Goal: Task Accomplishment & Management: Complete application form

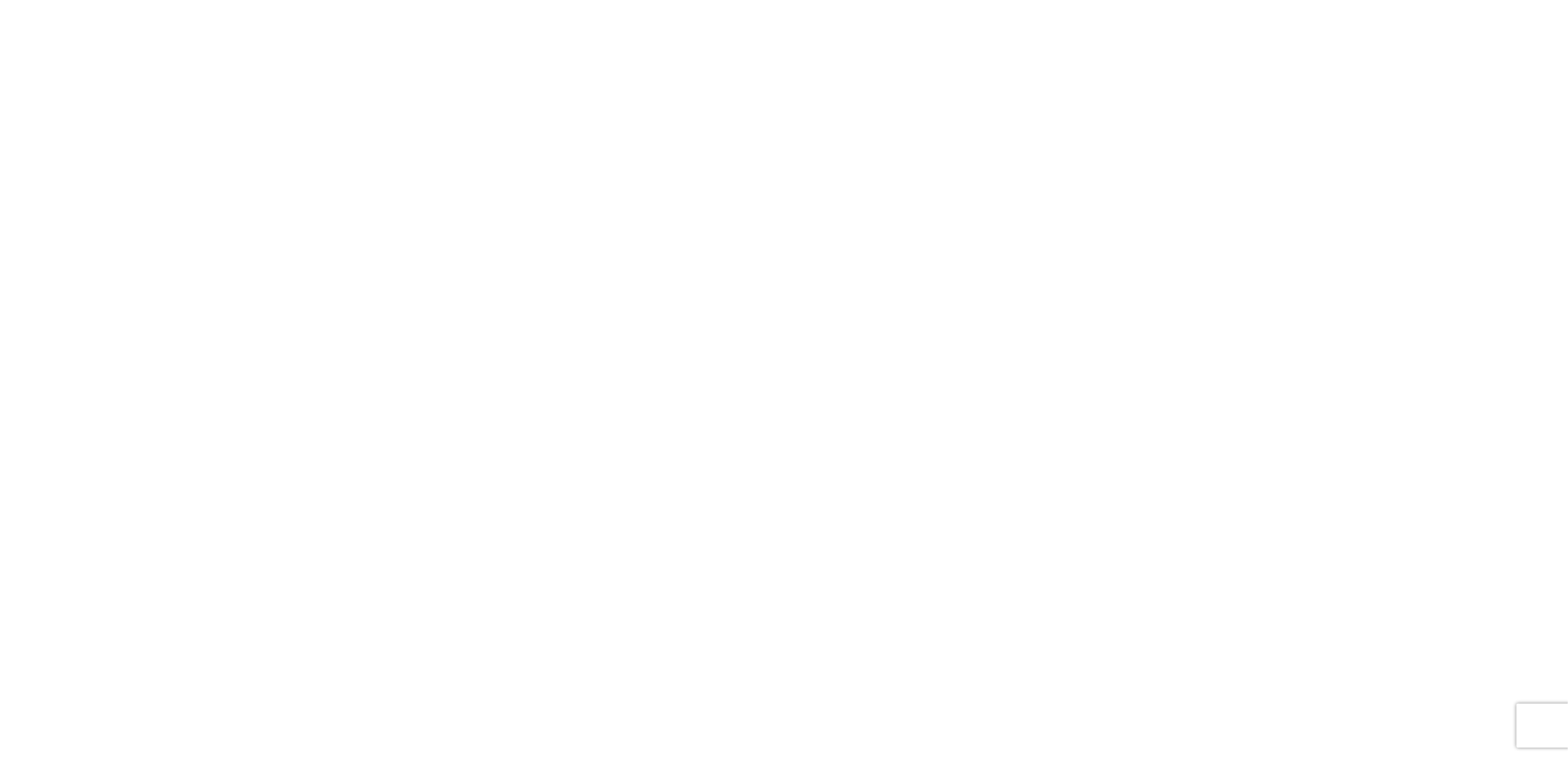
select select "FULL"
select select "LBS"
select select "IN"
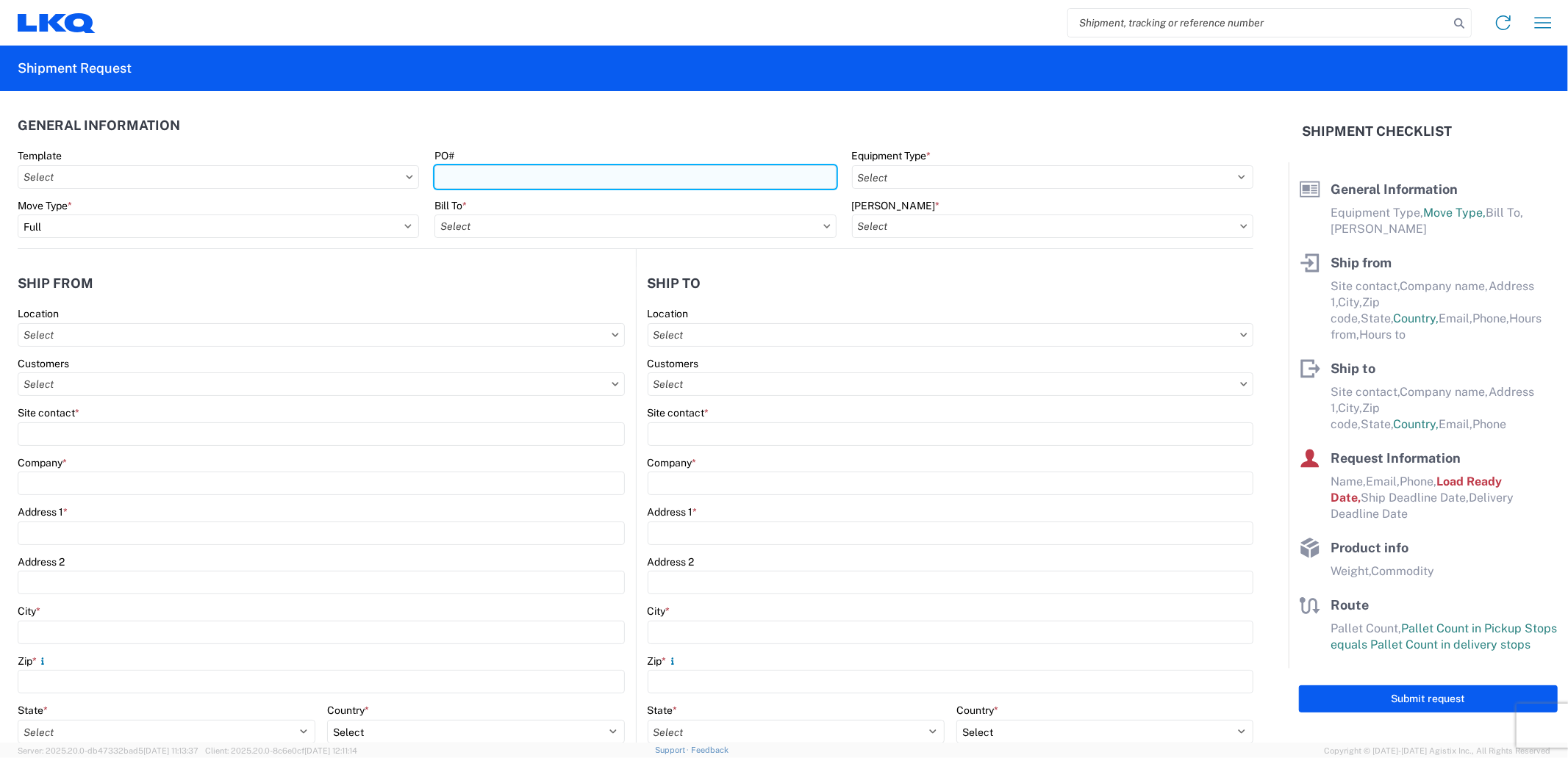
click at [652, 181] on input "PO#" at bounding box center [635, 177] width 402 height 24
type input "57675"
click at [462, 172] on input "57675" at bounding box center [635, 177] width 402 height 24
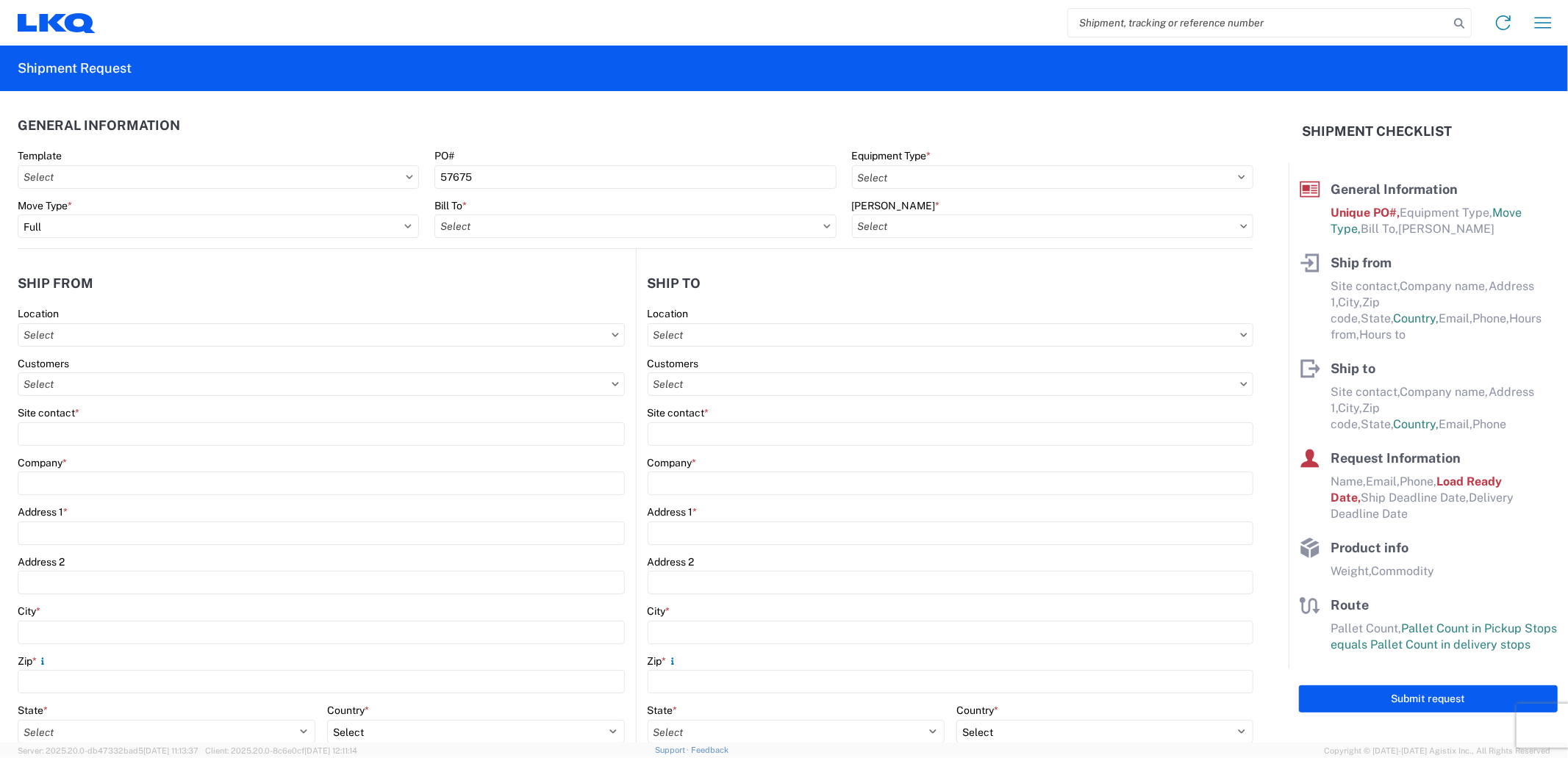
click at [1102, 27] on input "search" at bounding box center [1258, 22] width 380 height 28
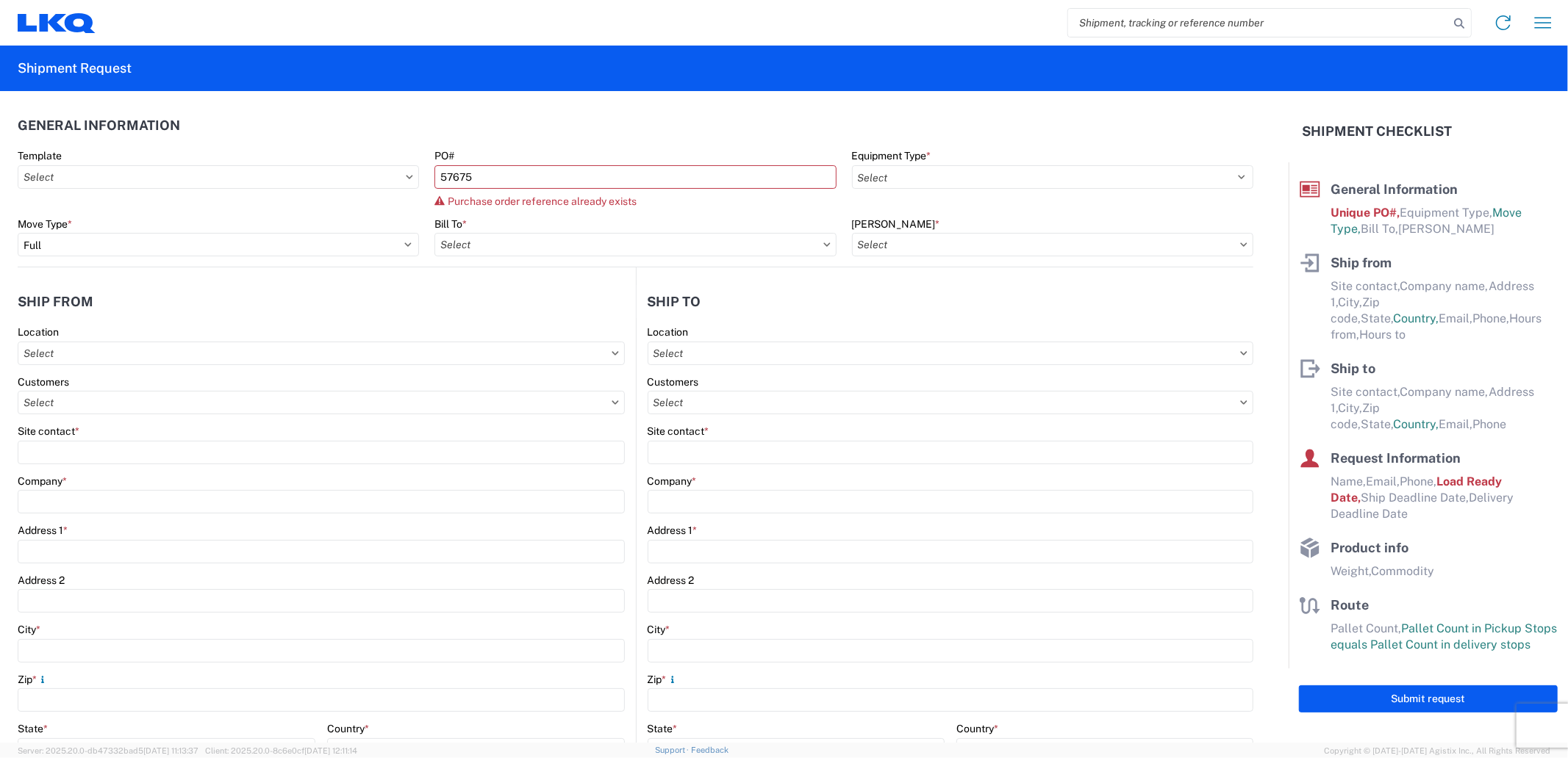
paste input "57675"
type input "57675"
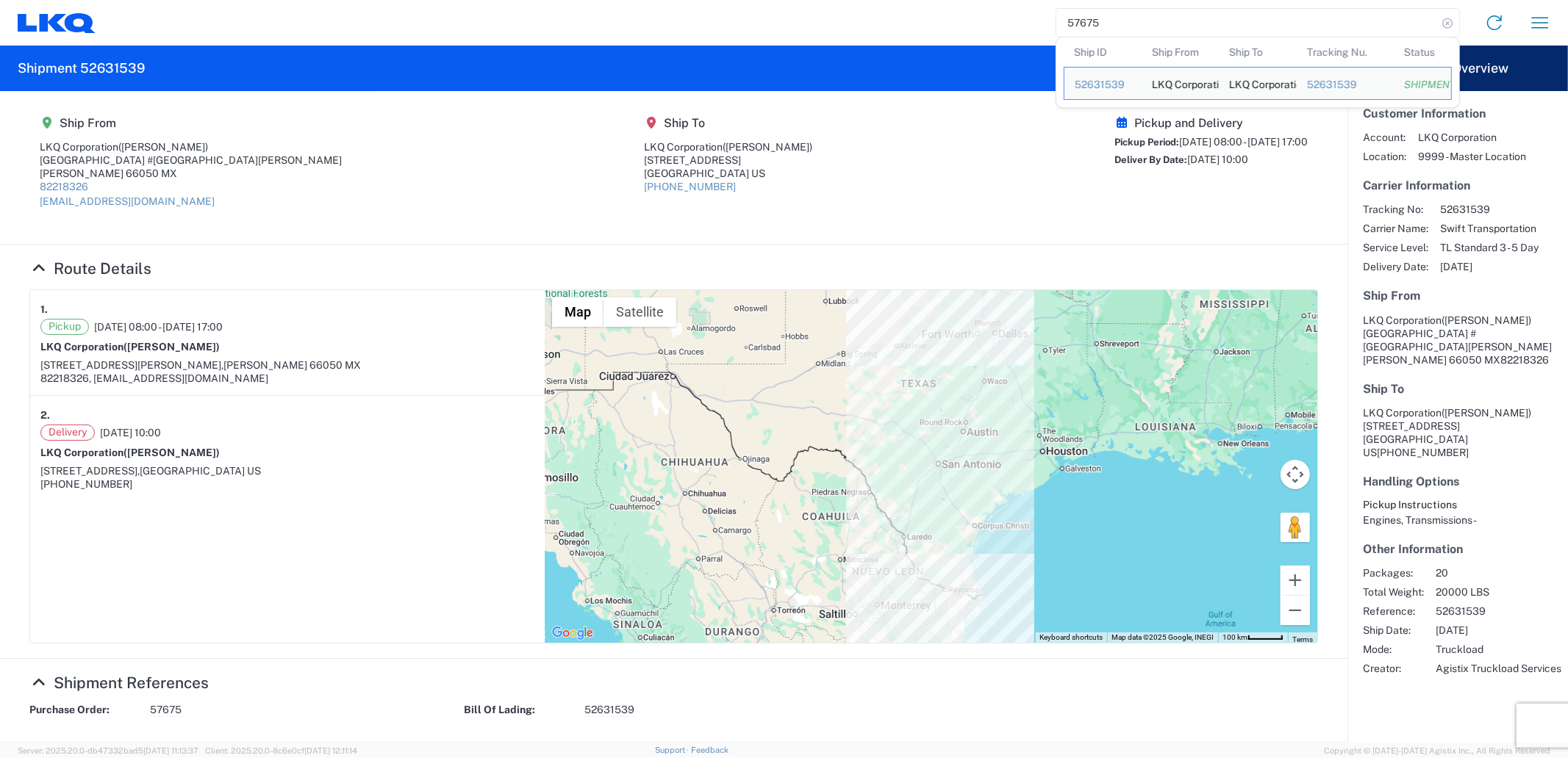
click at [1450, 25] on icon at bounding box center [1447, 24] width 20 height 20
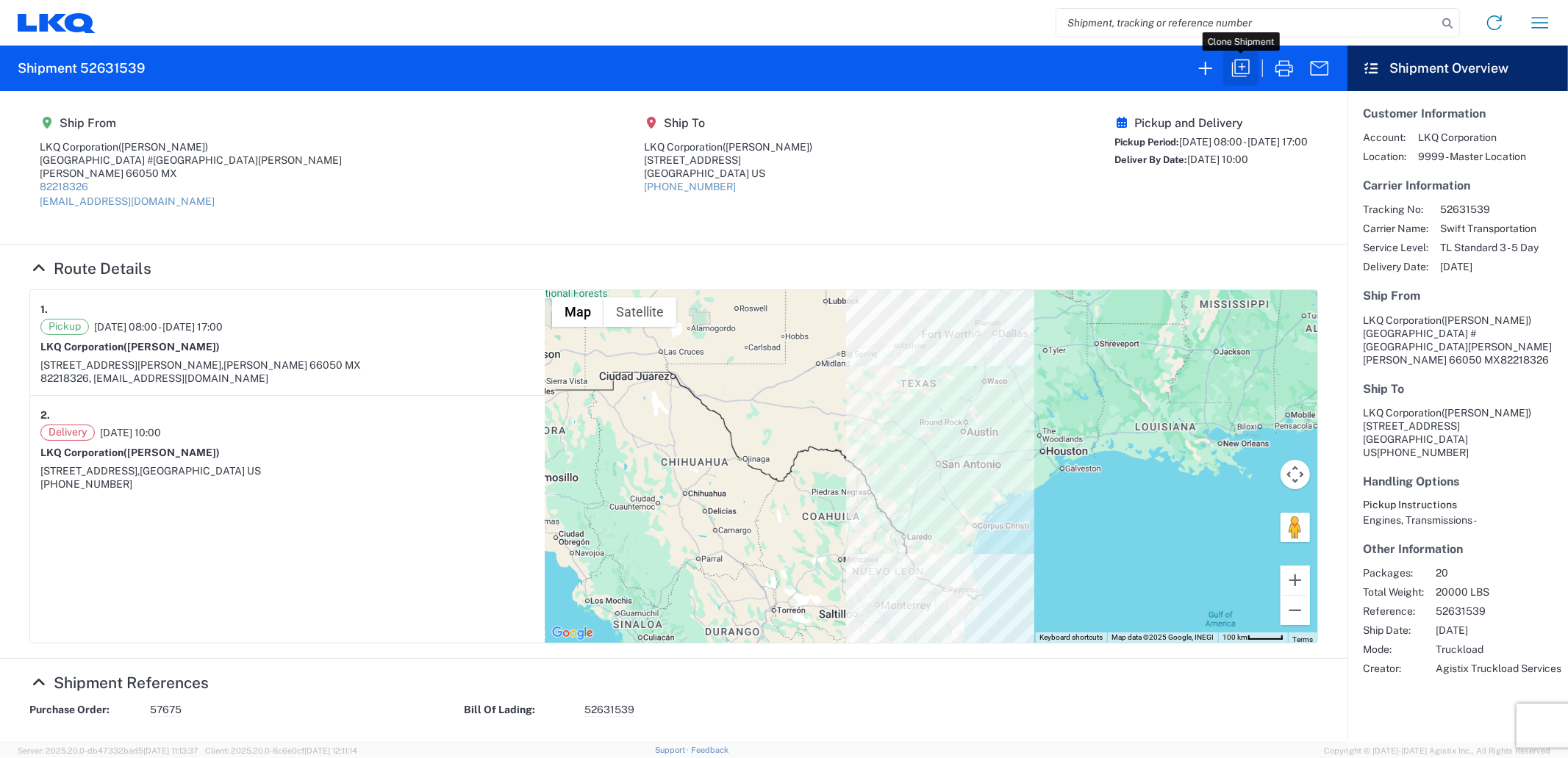
click at [1246, 63] on icon "button" at bounding box center [1241, 69] width 24 height 24
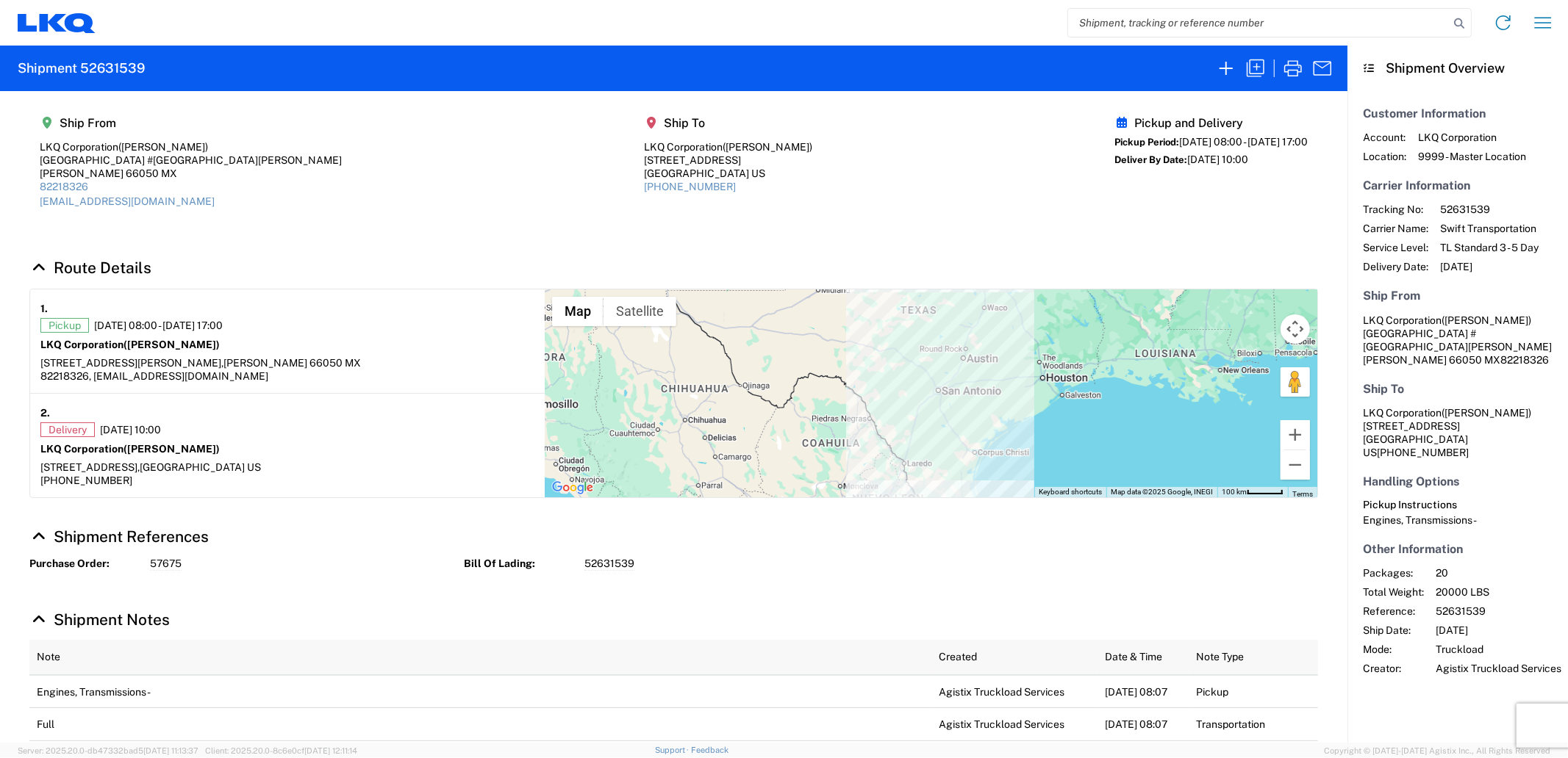
select select "FULL"
select select "US"
select select "LBS"
select select "IN"
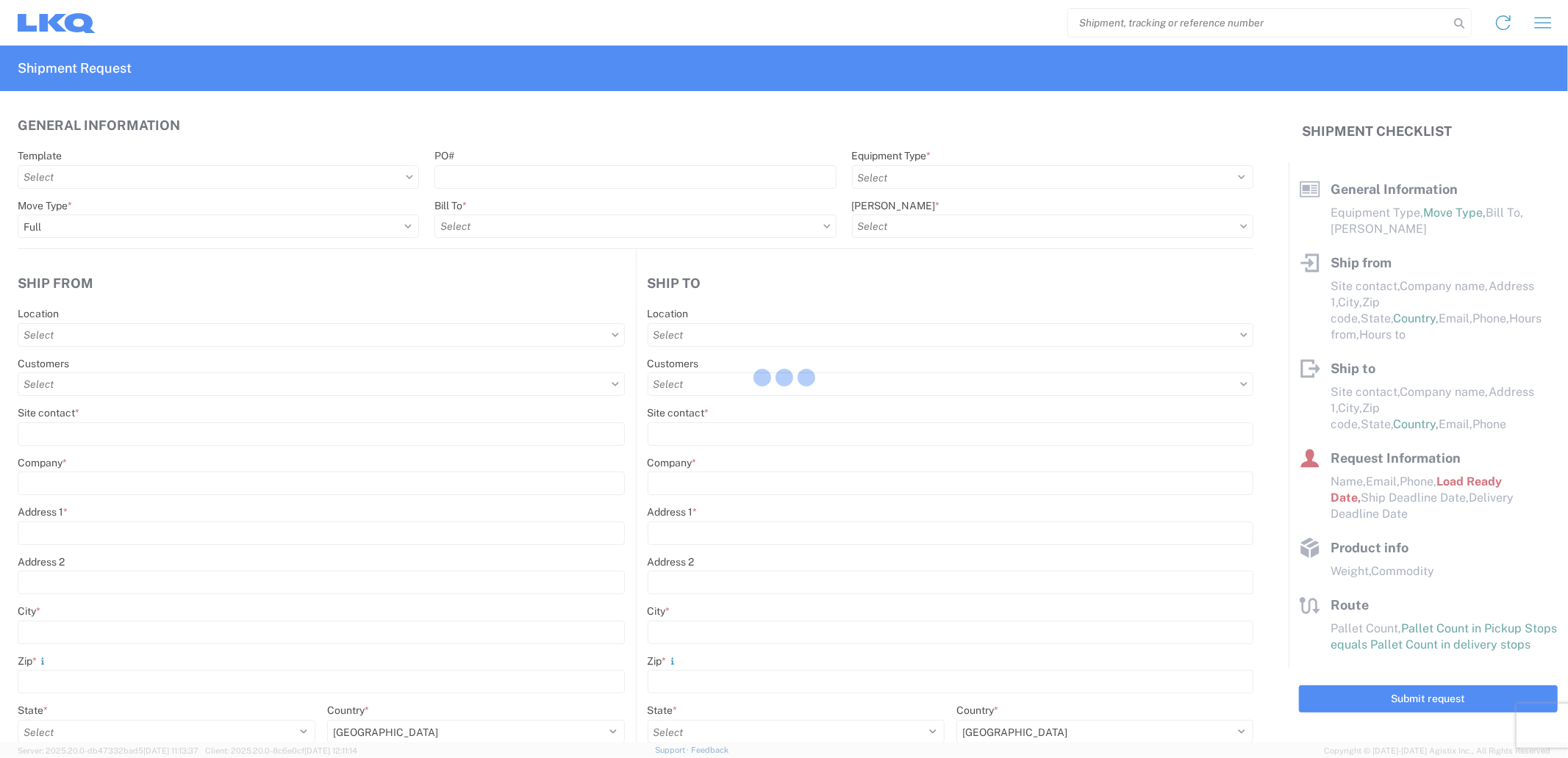
select select "STDV"
type input "[PERSON_NAME]"
type input "LKQ Corporation"
type input "[GEOGRAPHIC_DATA] #[GEOGRAPHIC_DATA][PERSON_NAME]"
type input "[PERSON_NAME]"
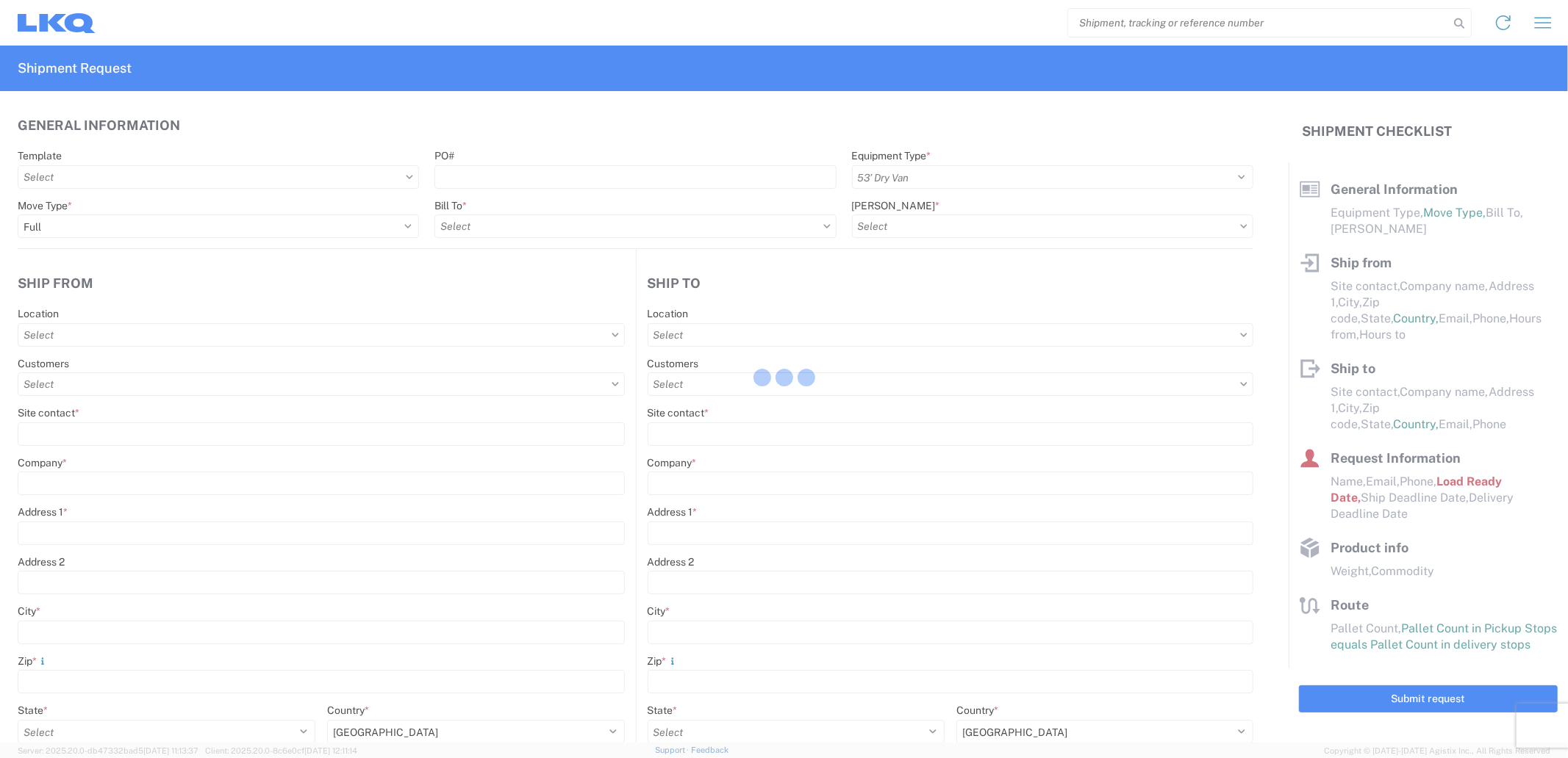
type input "66050"
select select "MX"
type input "[EMAIL_ADDRESS][DOMAIN_NAME]"
type input "82218326"
type input "08:00:00"
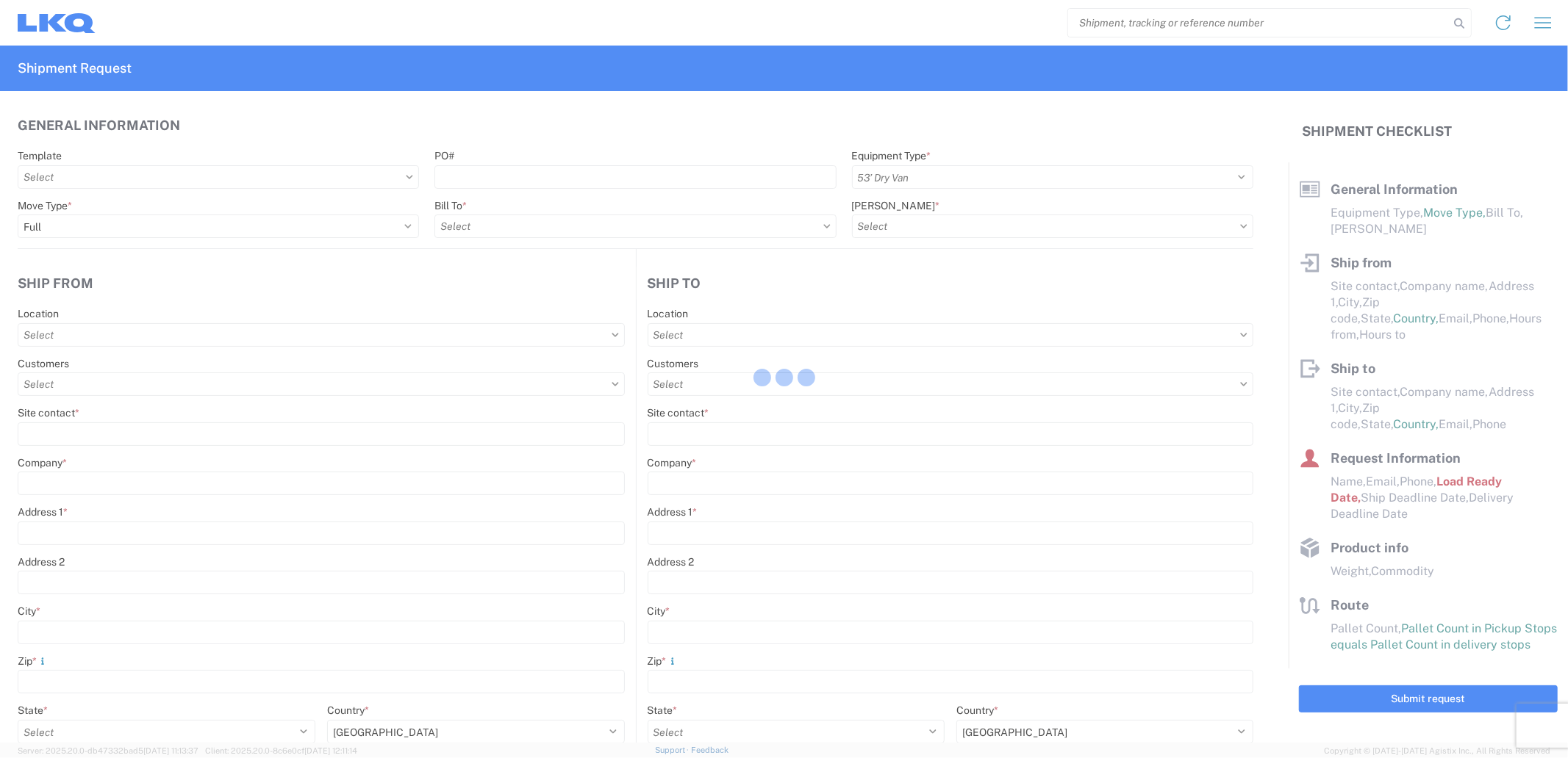
type input "17:00:00"
select select
type input "[PERSON_NAME]"
type input "LKQ Corporation"
type input "[STREET_ADDRESS]"
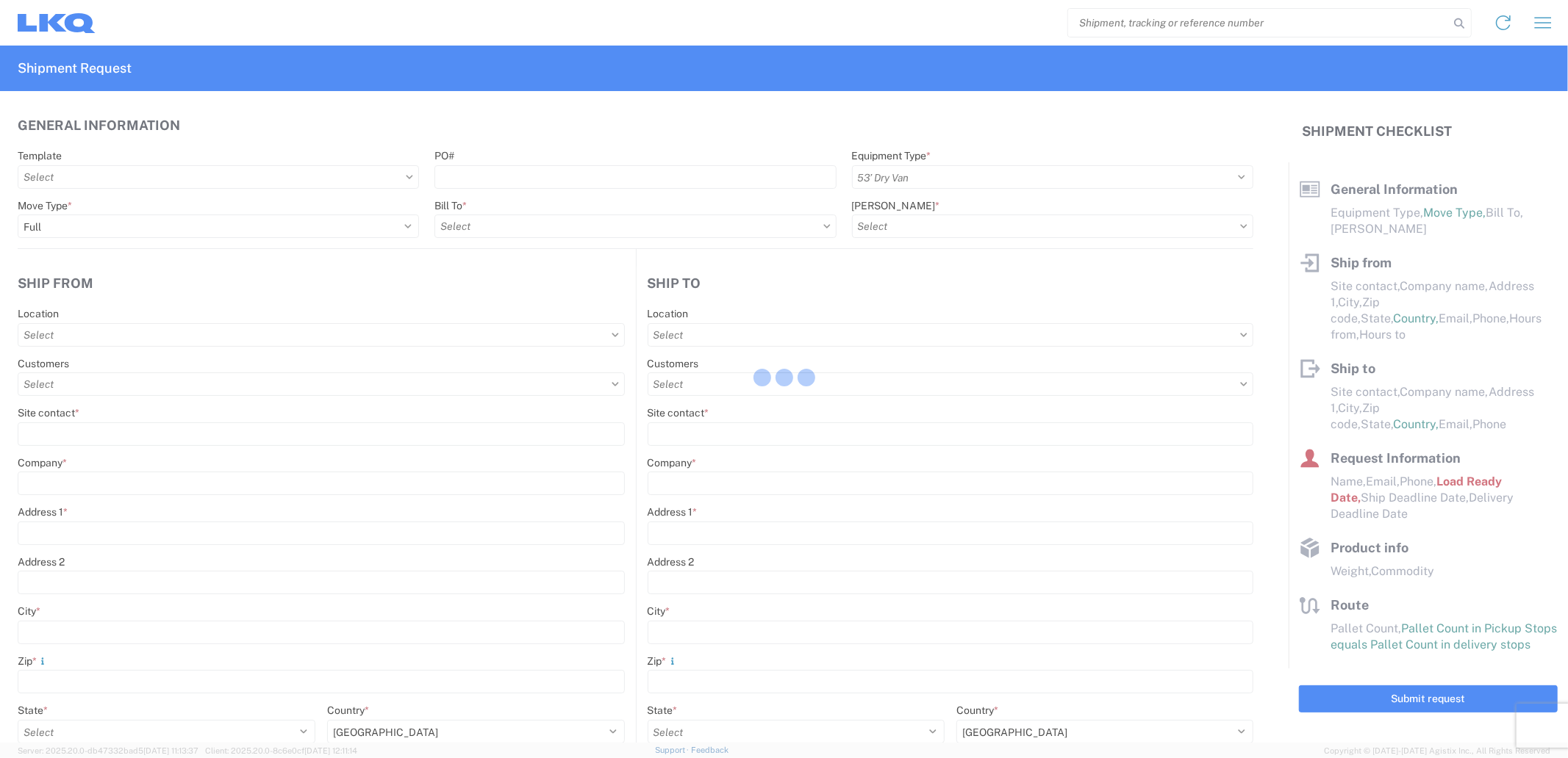
type input "[GEOGRAPHIC_DATA]"
type input "75050"
type input "[PHONE_NUMBER]"
type input "10:00:00"
select select
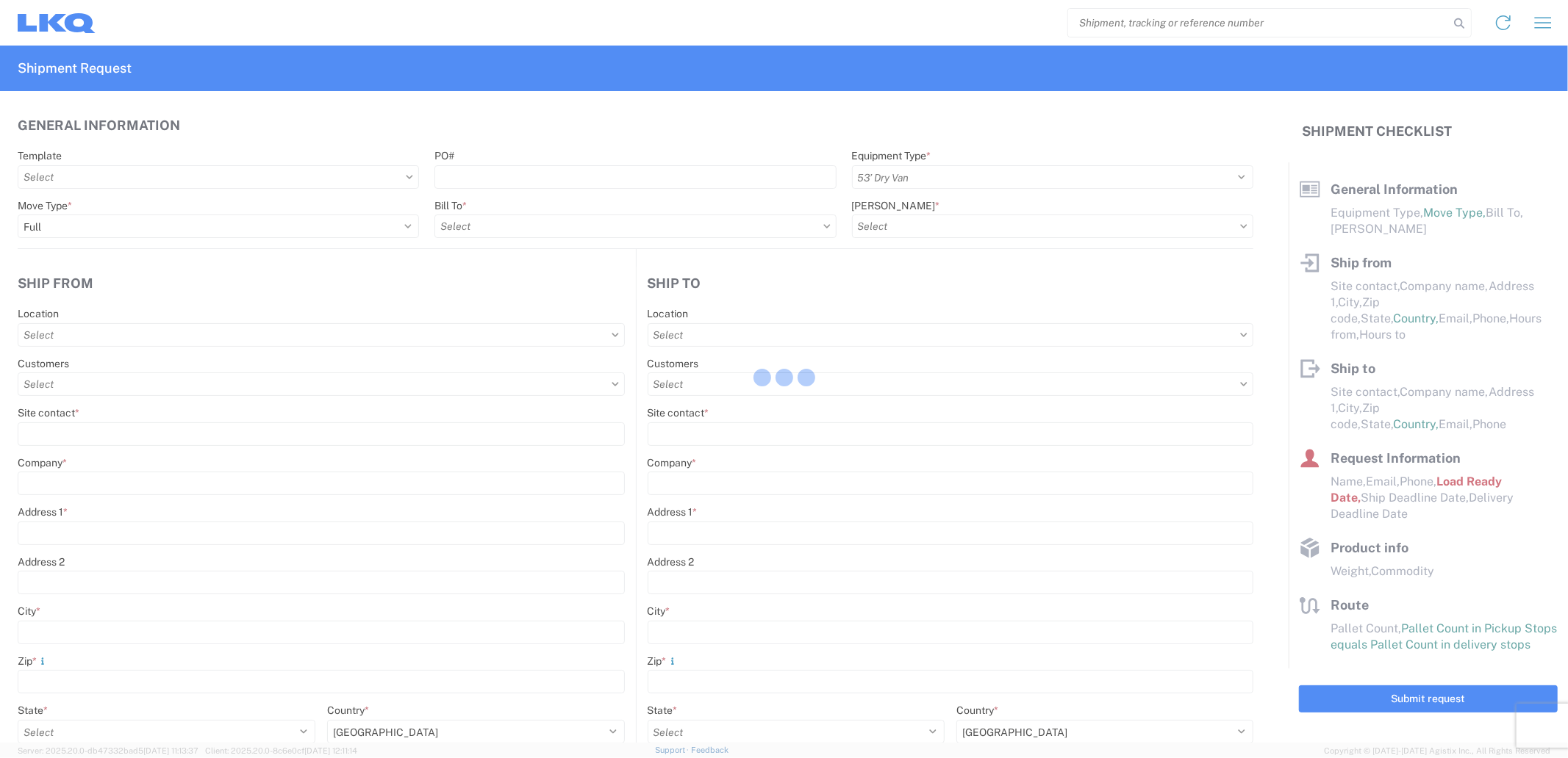
type input "[PERSON_NAME]"
type input "[EMAIL_ADDRESS][DOMAIN_NAME]"
type input "82218326"
type input "[DATE]"
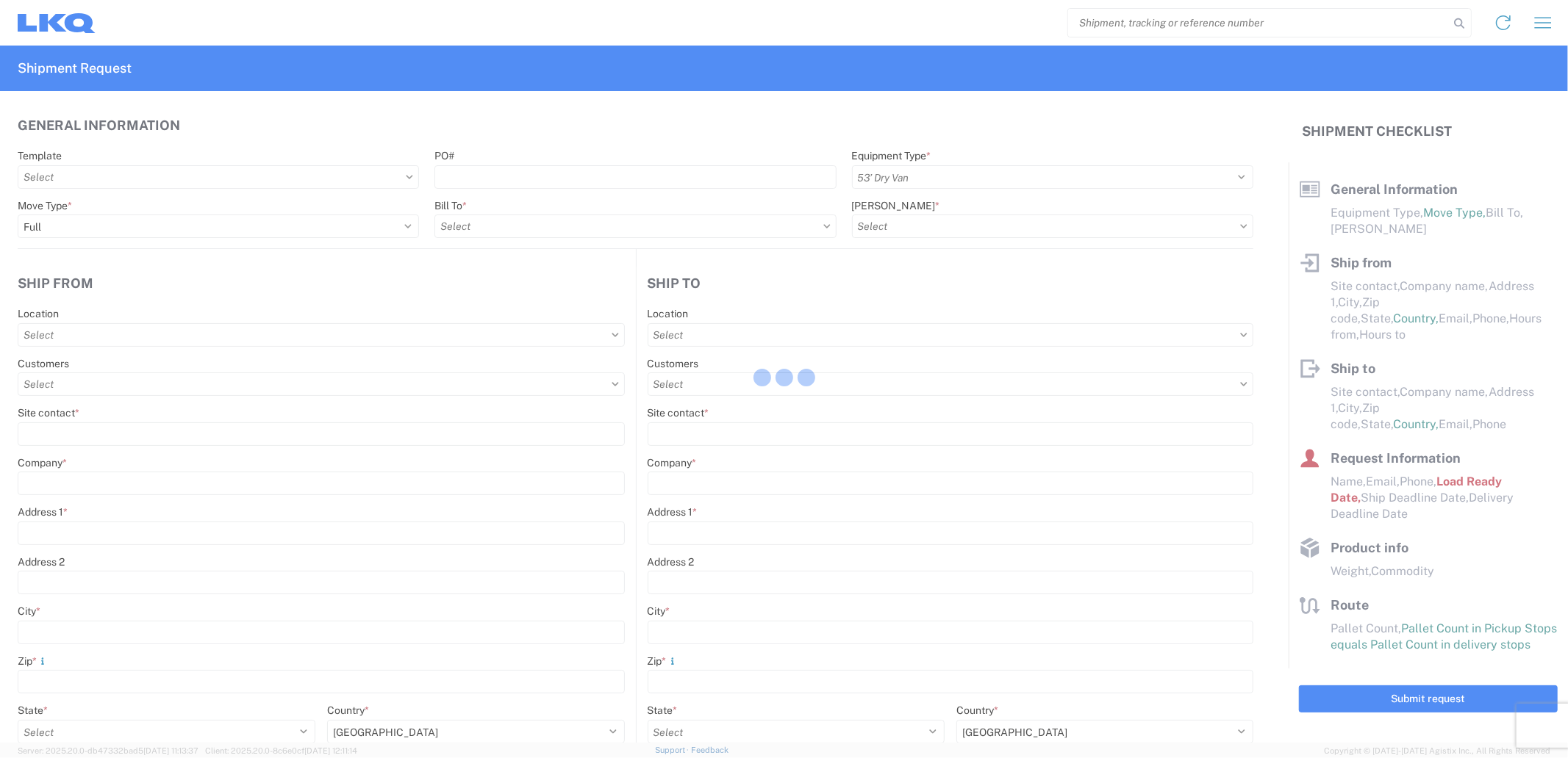
type input "[DATE]"
type textarea "SWIFT/TRANSMEX"
type input "20000"
type input "Engines, Transmissions"
type input "20"
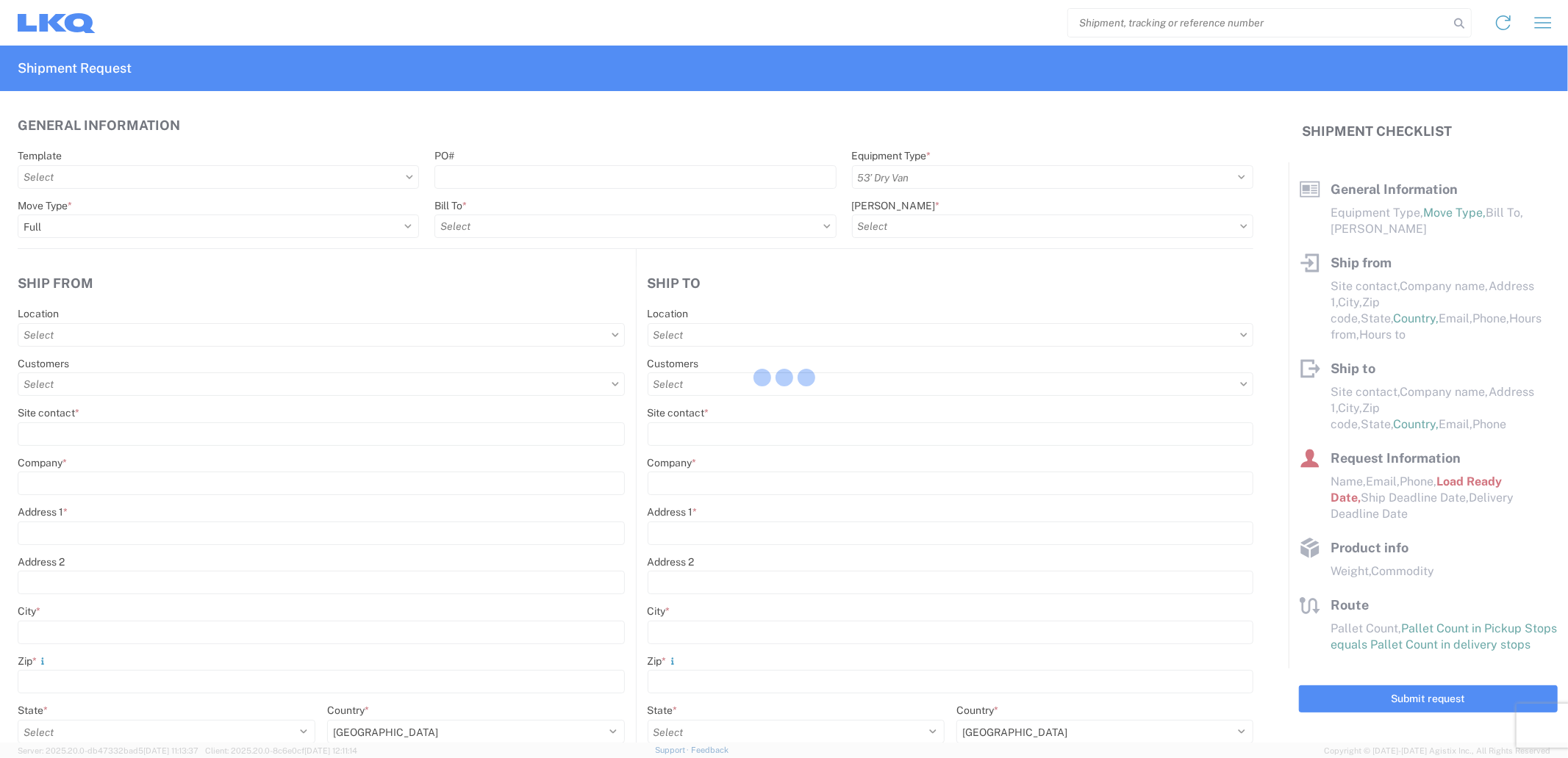
type input "0"
type input "4"
type input "0.67"
select select "FT"
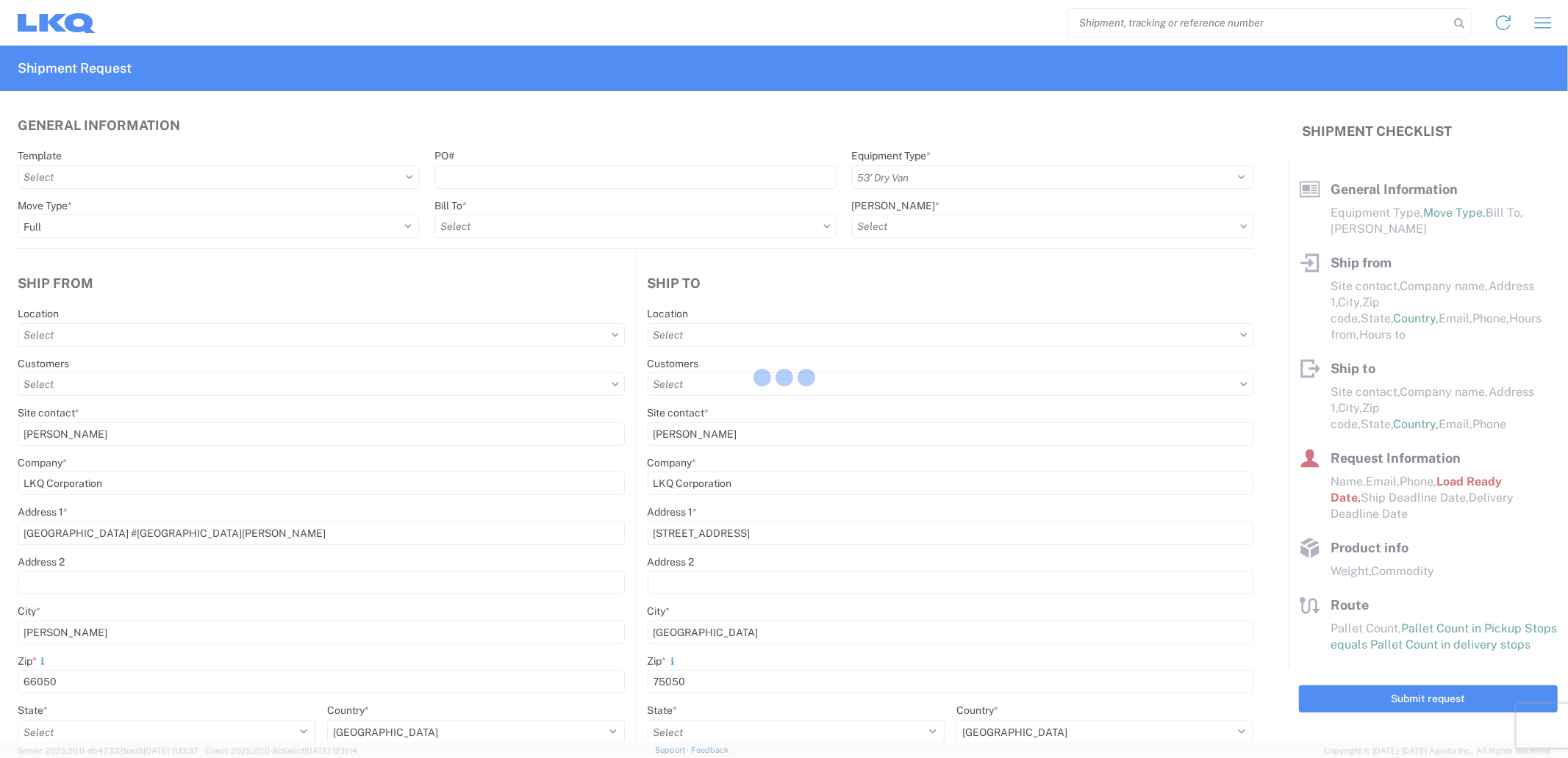
select select
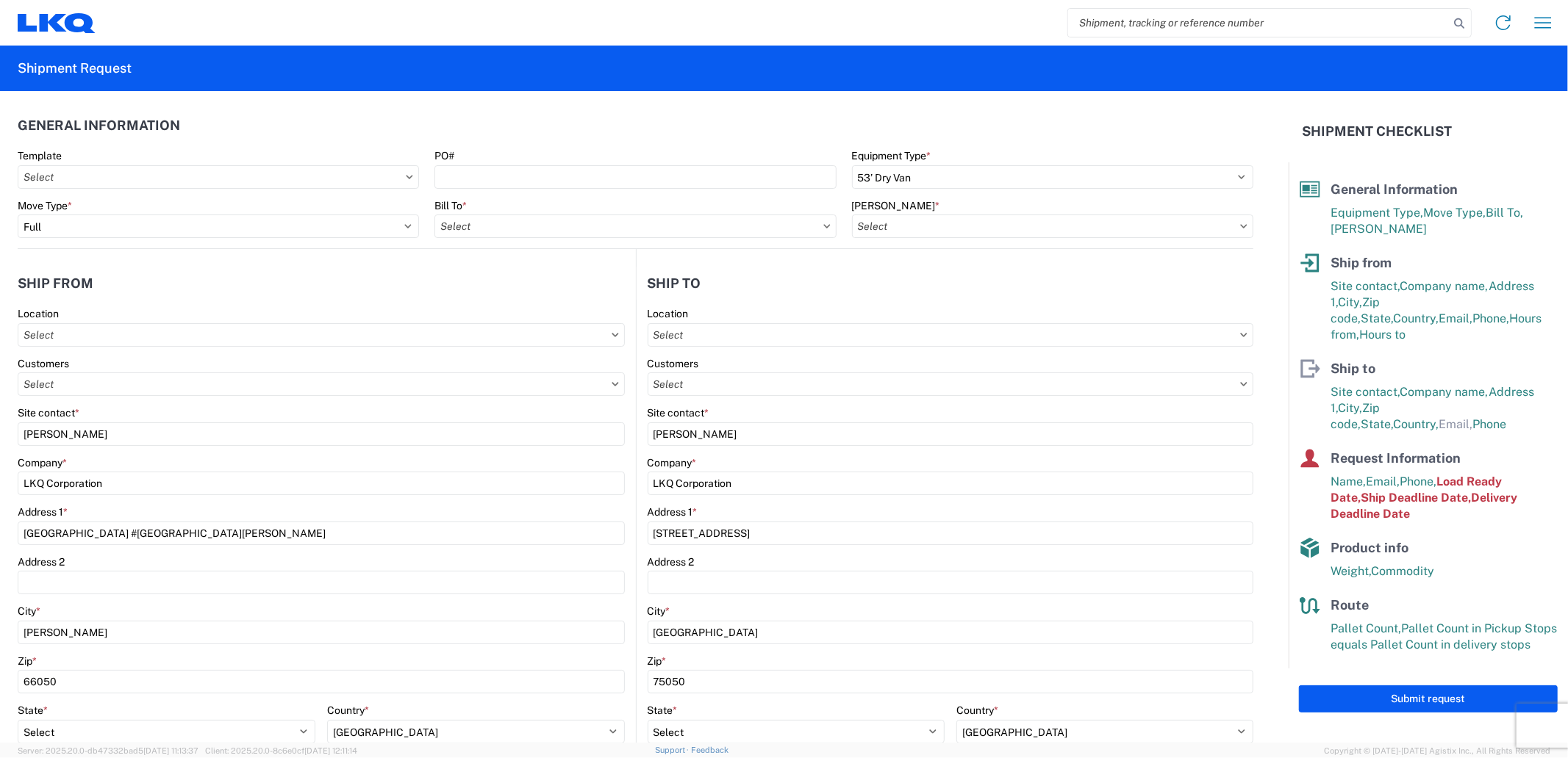
type input "1882 - North American ATK Corporation"
type input "1883 - Vege de Mexico S.A. de C.V"
type input "1882-3300-50180-0000 - 1882 Freight In - Parts, 1882-3300-50180-0000 - 1882 Fre…"
type input "1882 - North American ATK Corporation"
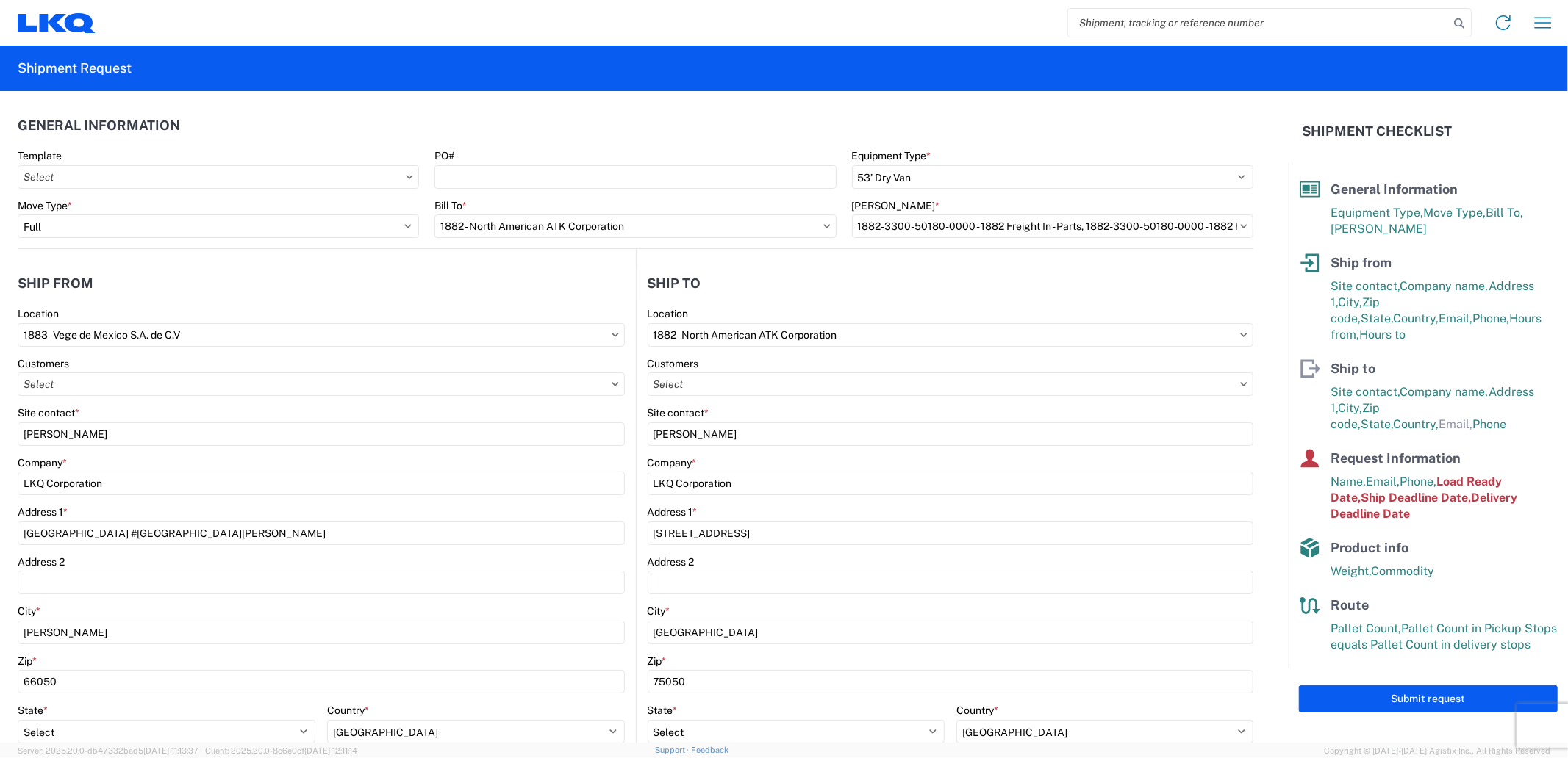
click at [557, 188] on agx-form-control-wrapper-v2 "PO#" at bounding box center [635, 174] width 417 height 50
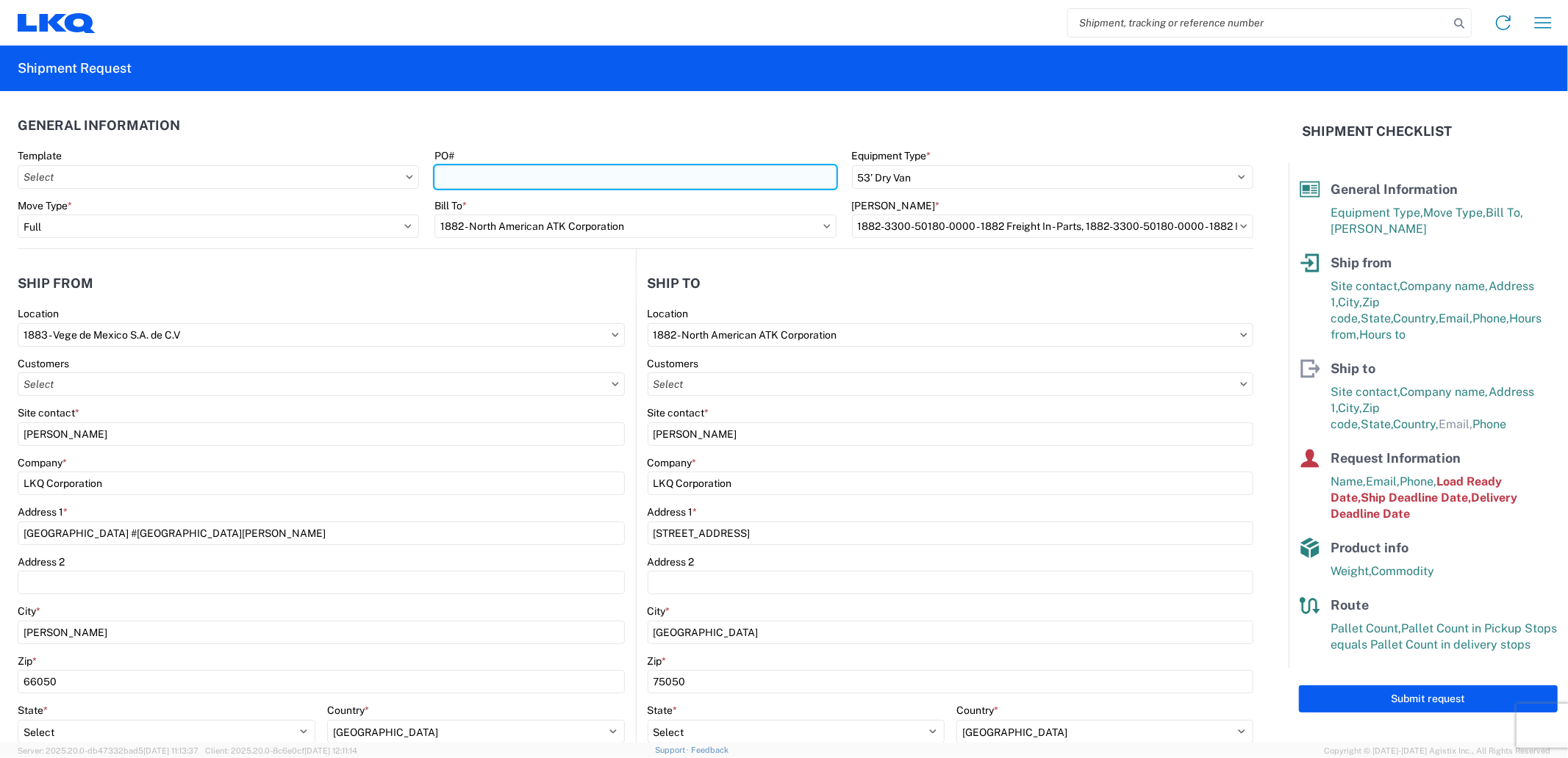
click at [598, 177] on input "PO#" at bounding box center [635, 177] width 402 height 24
paste input "59762"
type input "59762"
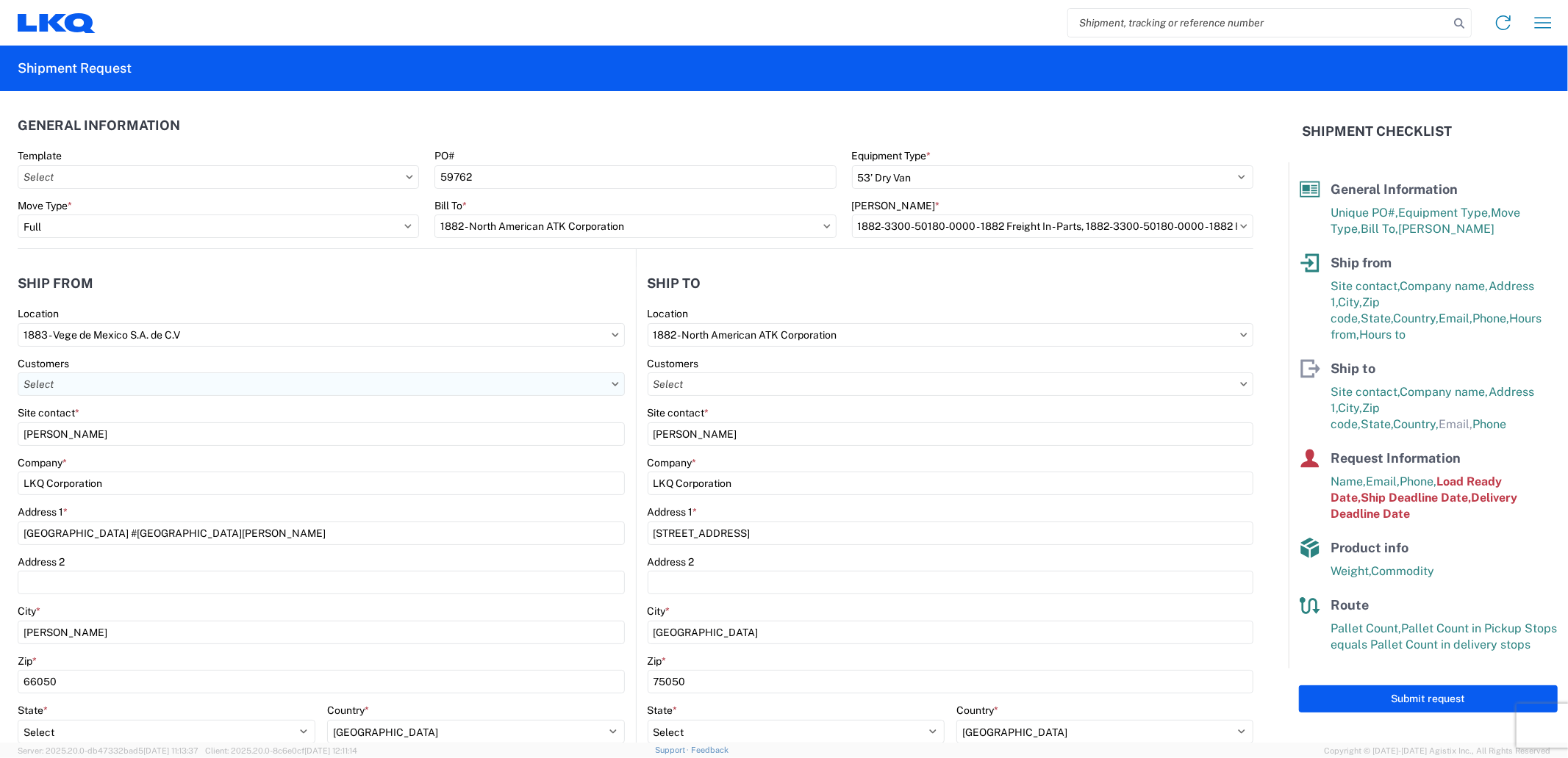
click at [162, 382] on input "text" at bounding box center [321, 385] width 607 height 24
click at [222, 311] on div "Location" at bounding box center [321, 314] width 607 height 14
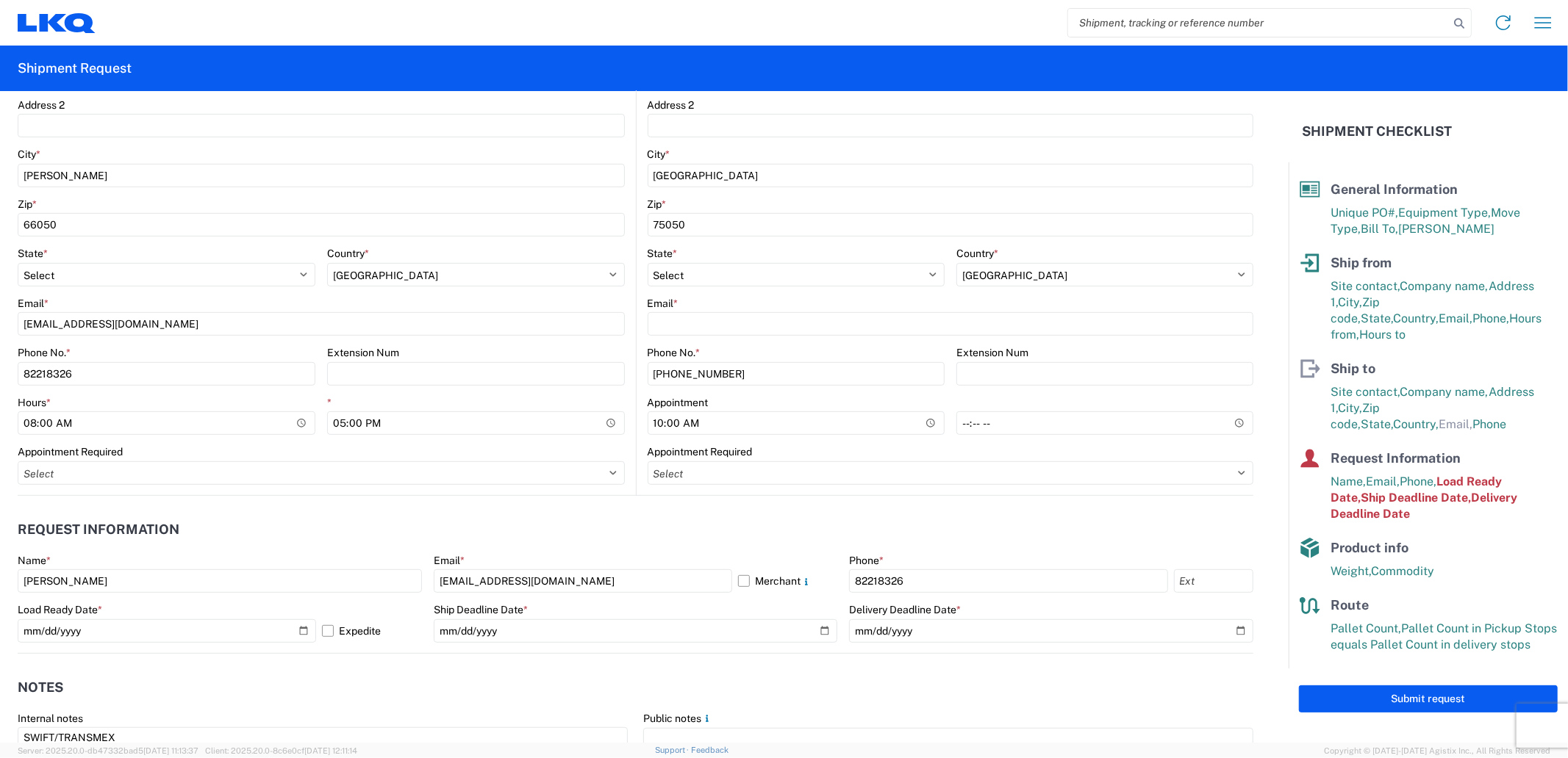
scroll to position [490, 0]
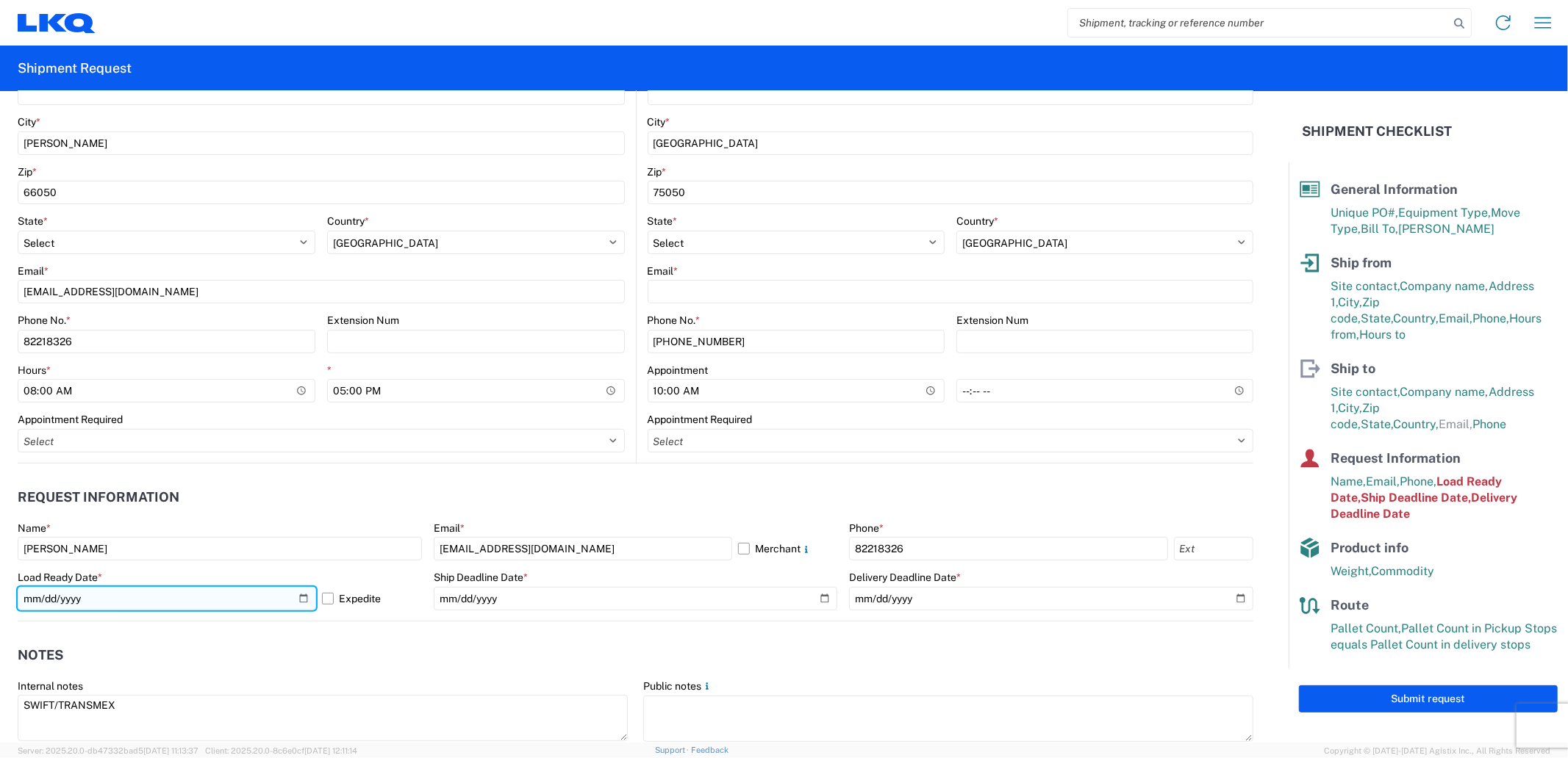
click at [280, 598] on input "[DATE]" at bounding box center [167, 599] width 298 height 24
click at [297, 596] on input "[DATE]" at bounding box center [167, 599] width 298 height 24
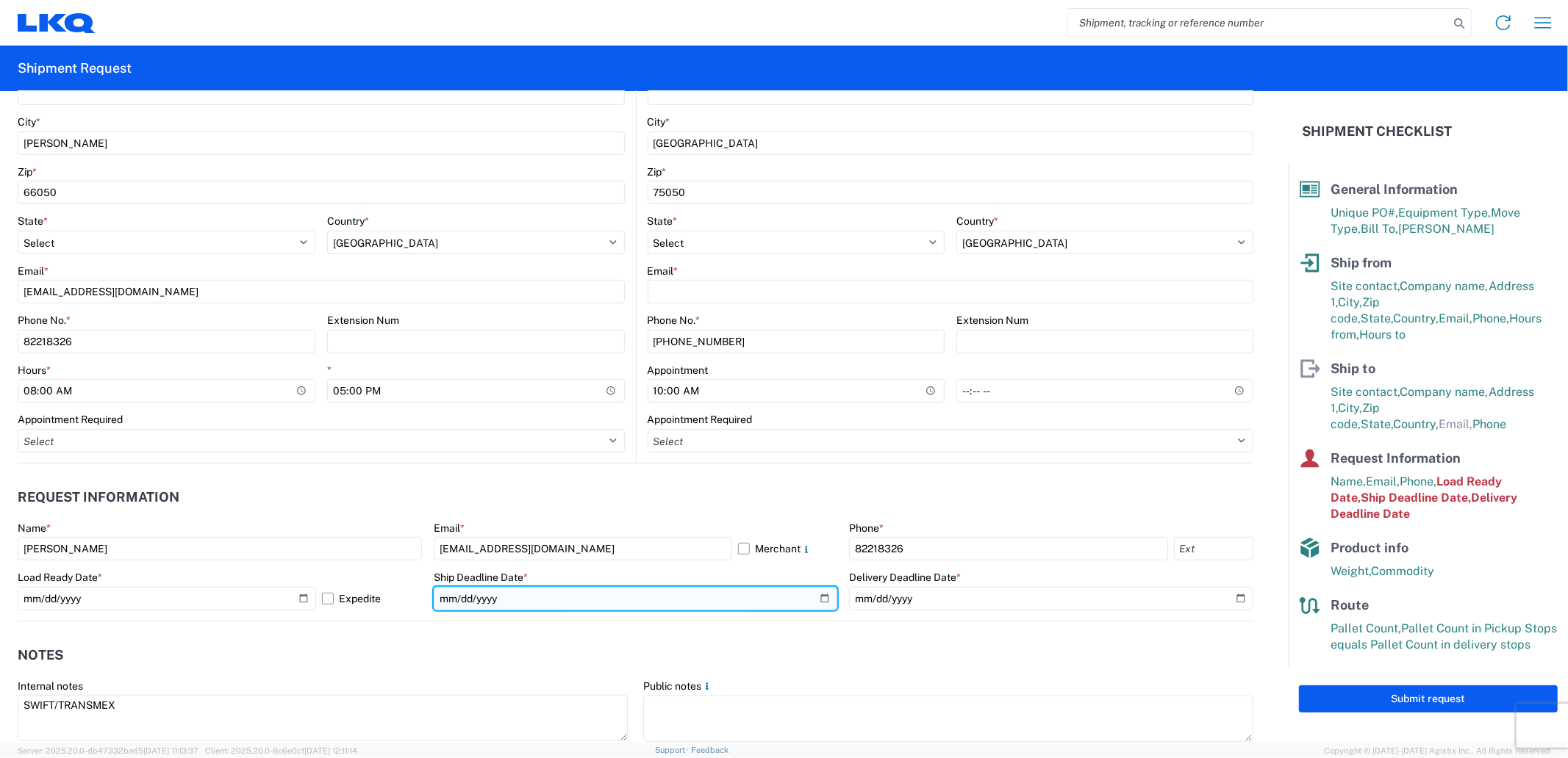
click at [814, 597] on input "[DATE]" at bounding box center [635, 599] width 404 height 24
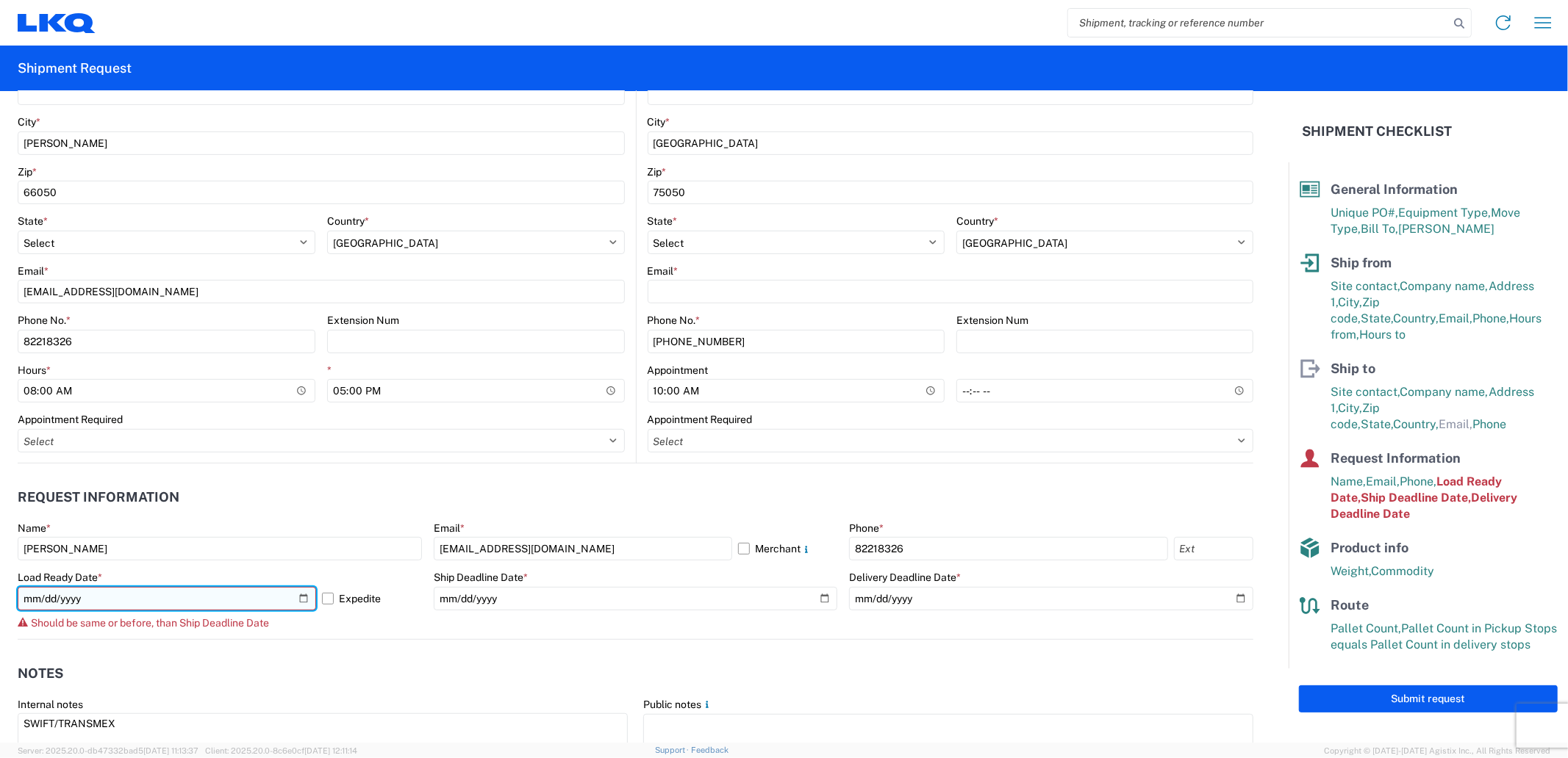
click at [302, 596] on input "[DATE]" at bounding box center [167, 599] width 298 height 24
type input "[DATE]"
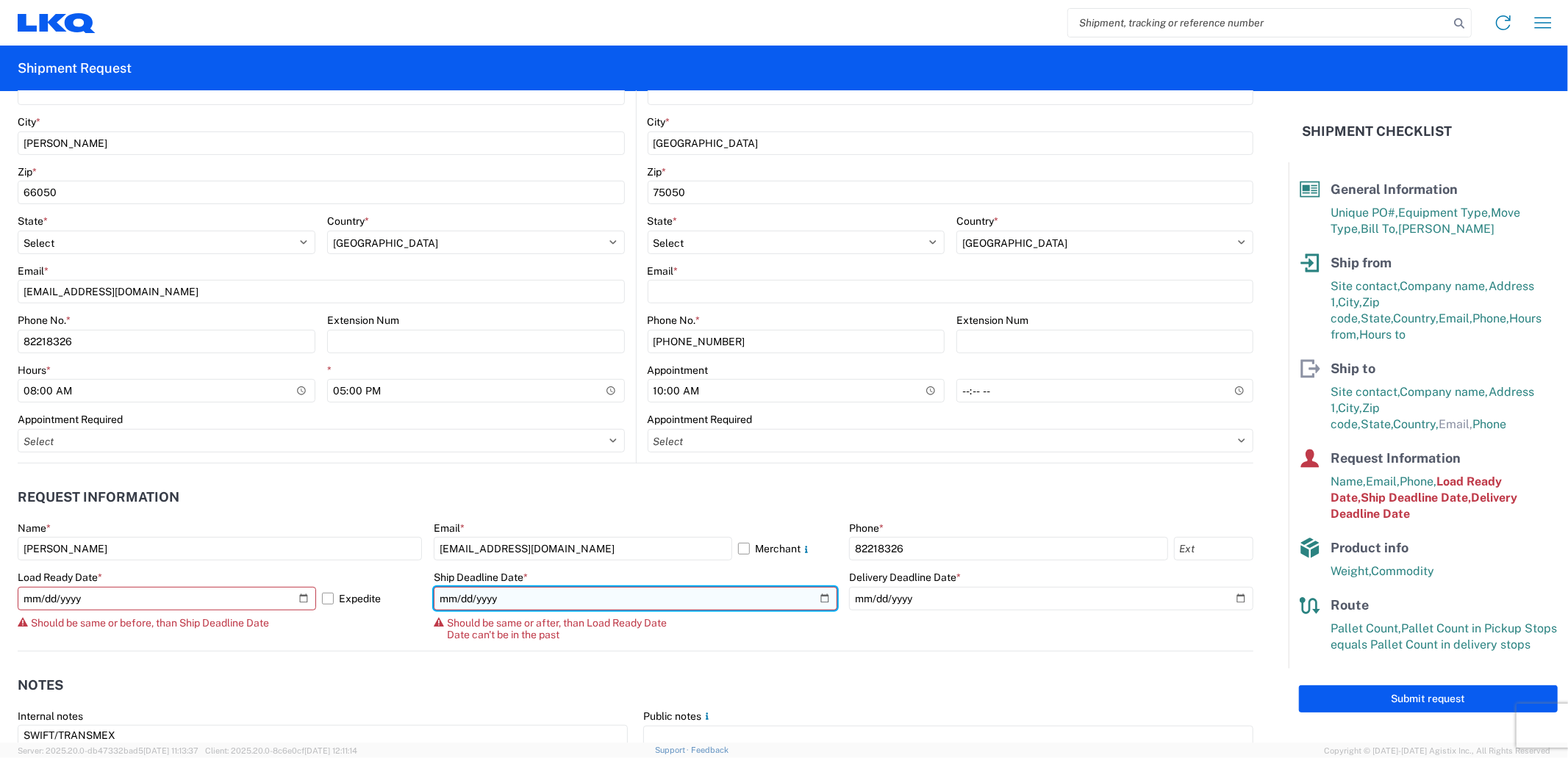
click at [820, 598] on input "[DATE]" at bounding box center [635, 599] width 404 height 24
type input "[DATE]"
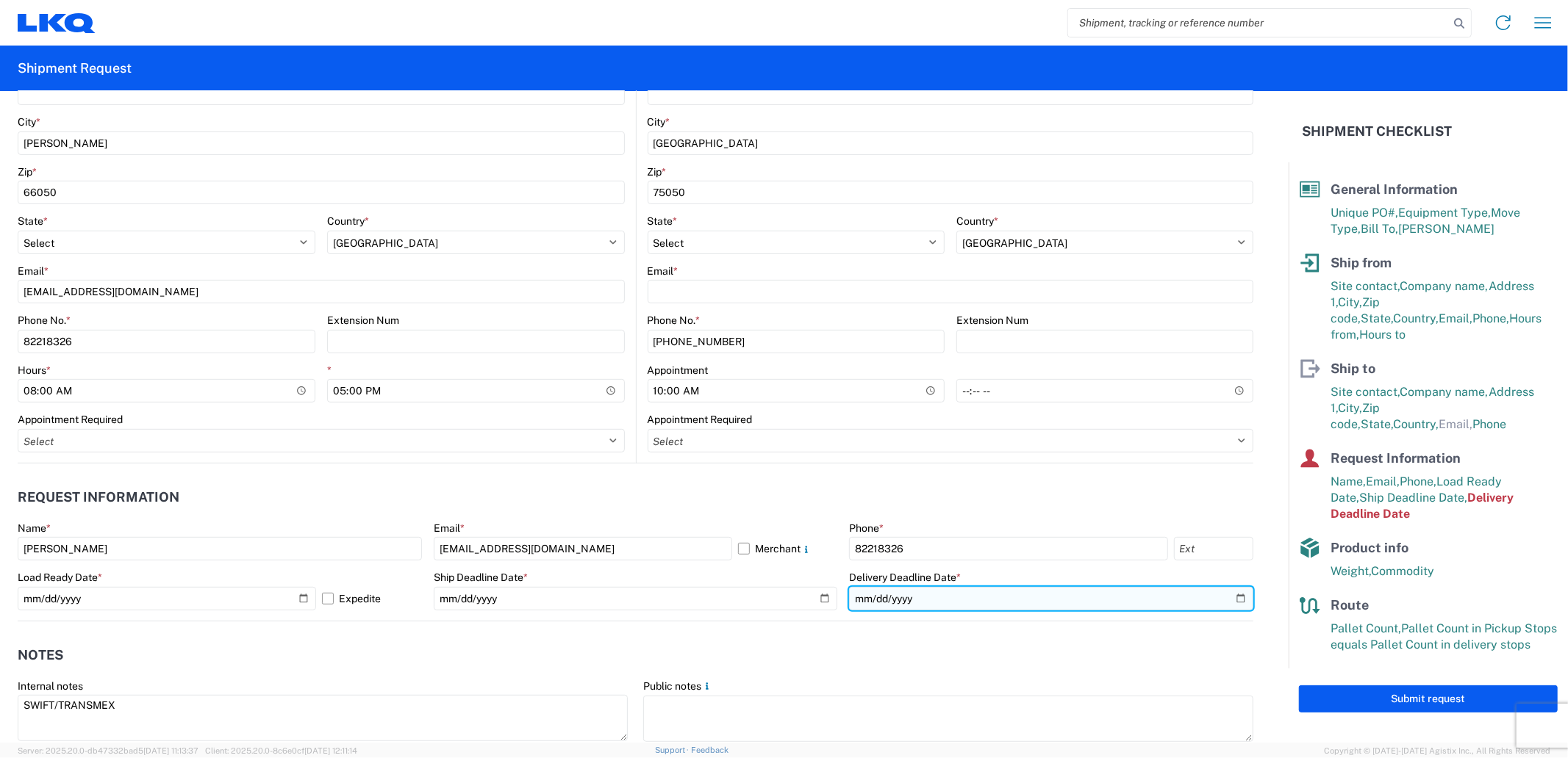
click at [1222, 599] on input "[DATE]" at bounding box center [1050, 599] width 404 height 24
type input "[DATE]"
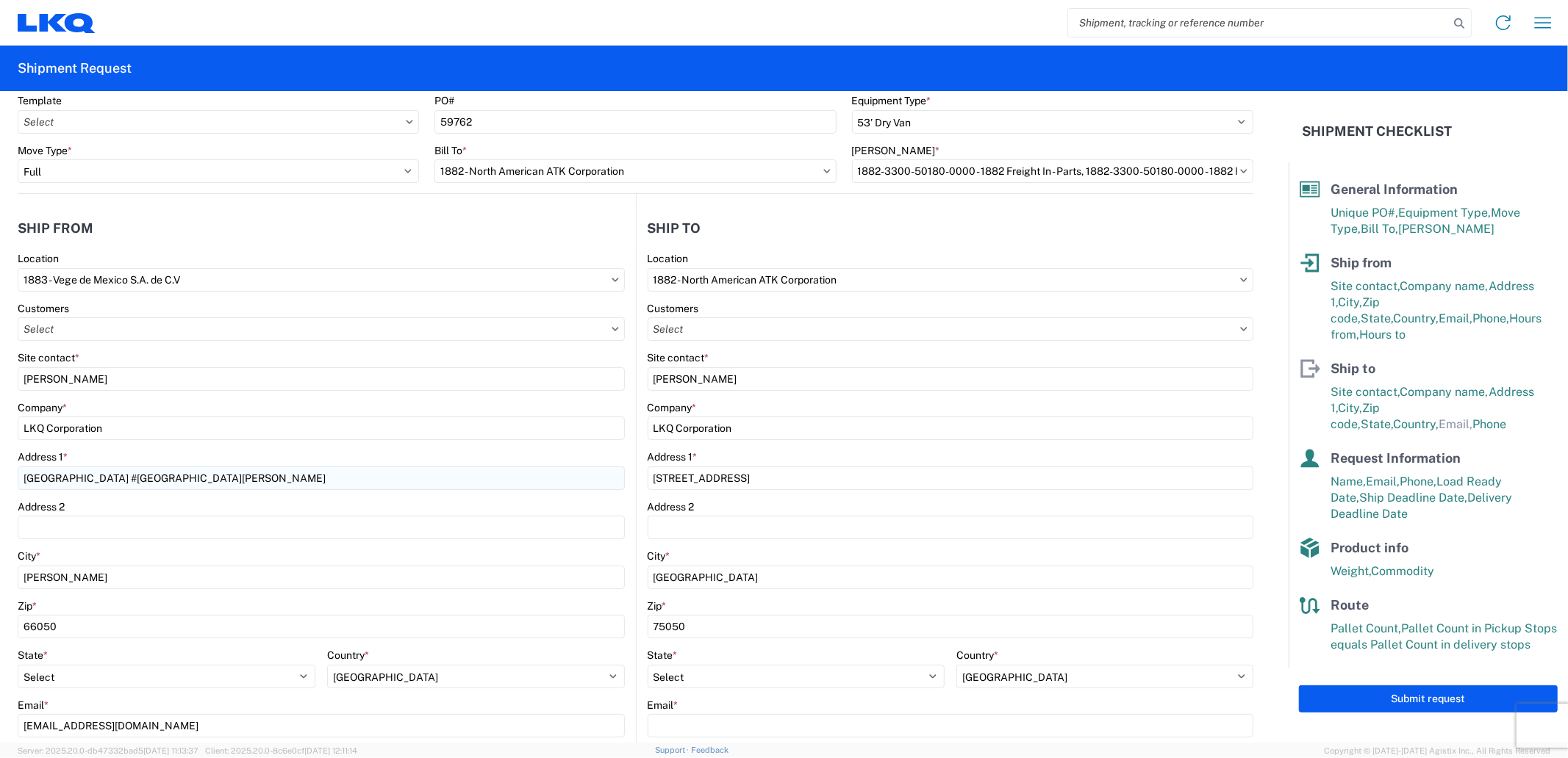
scroll to position [0, 0]
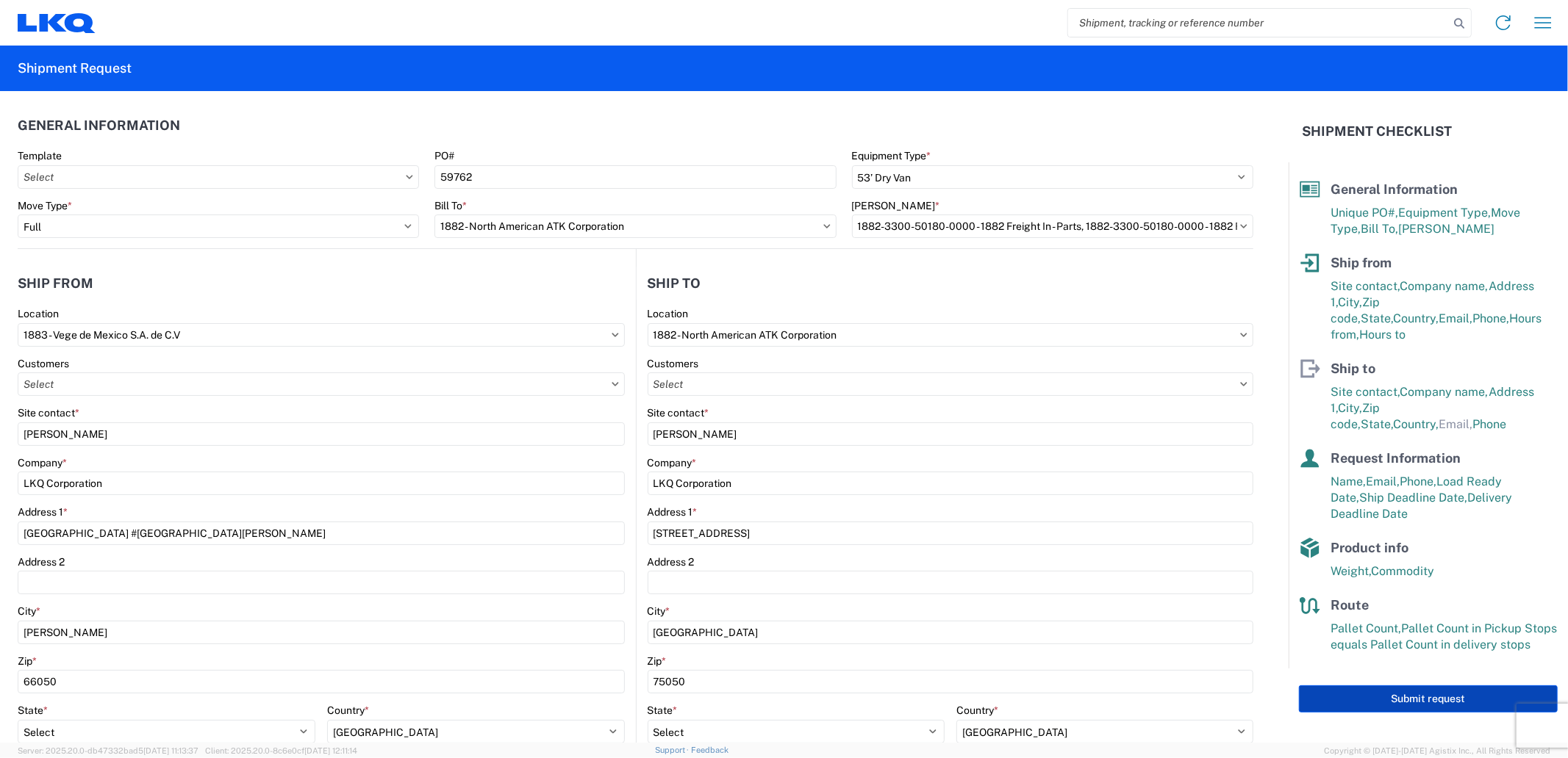
click at [1362, 685] on button "Submit request" at bounding box center [1427, 699] width 258 height 27
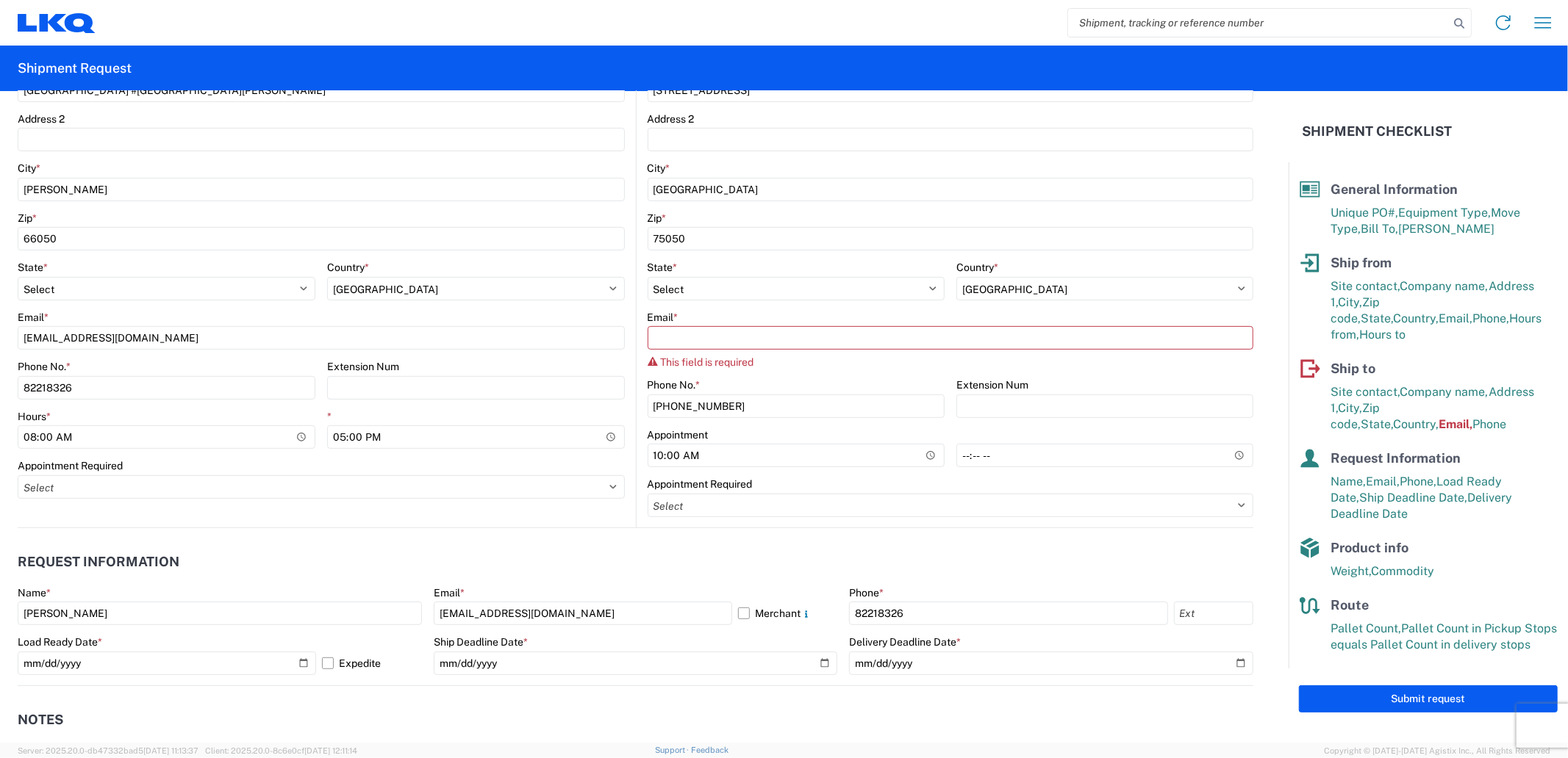
scroll to position [490, 0]
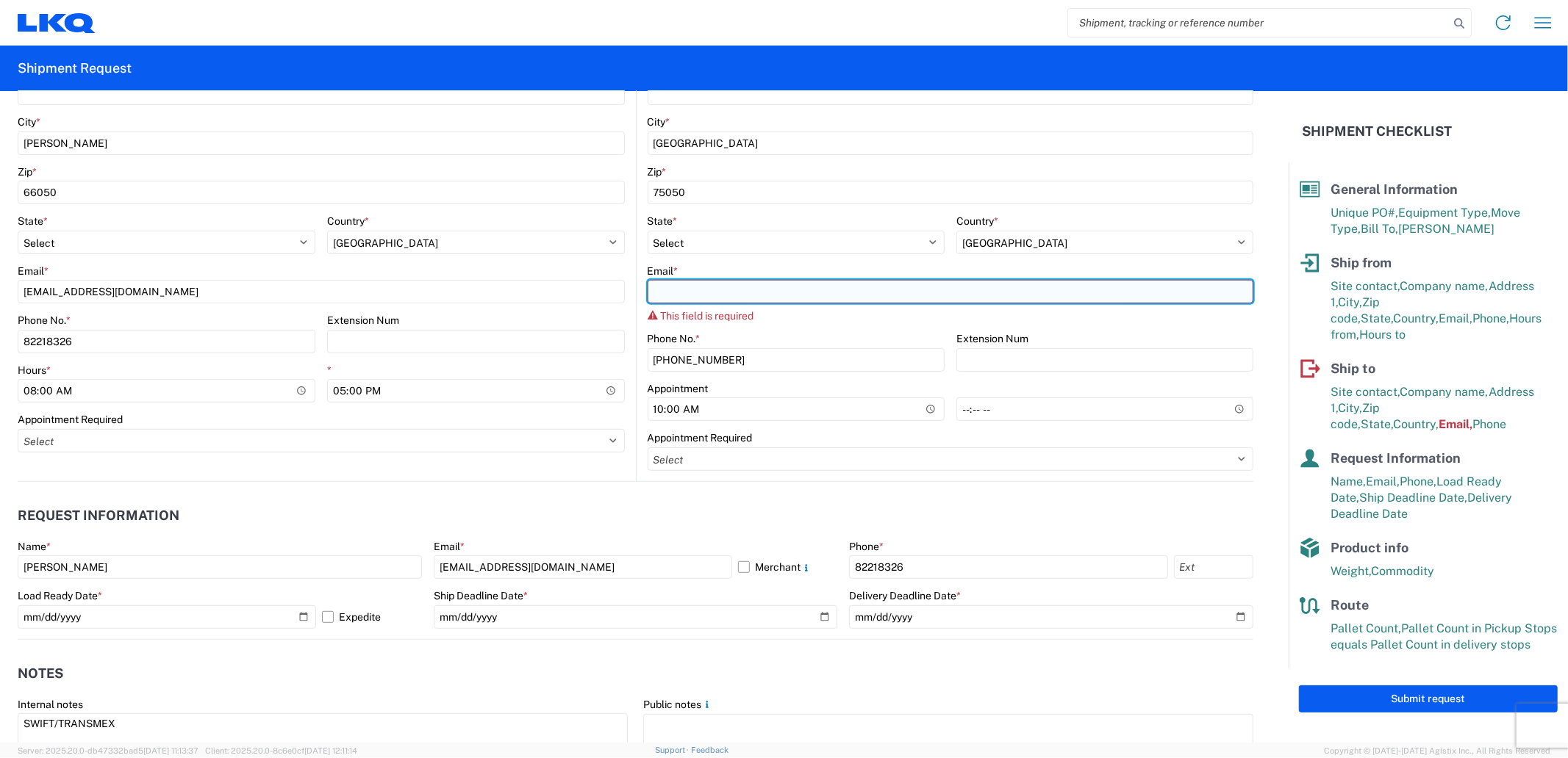
click at [718, 290] on input "Email *" at bounding box center [950, 292] width 607 height 24
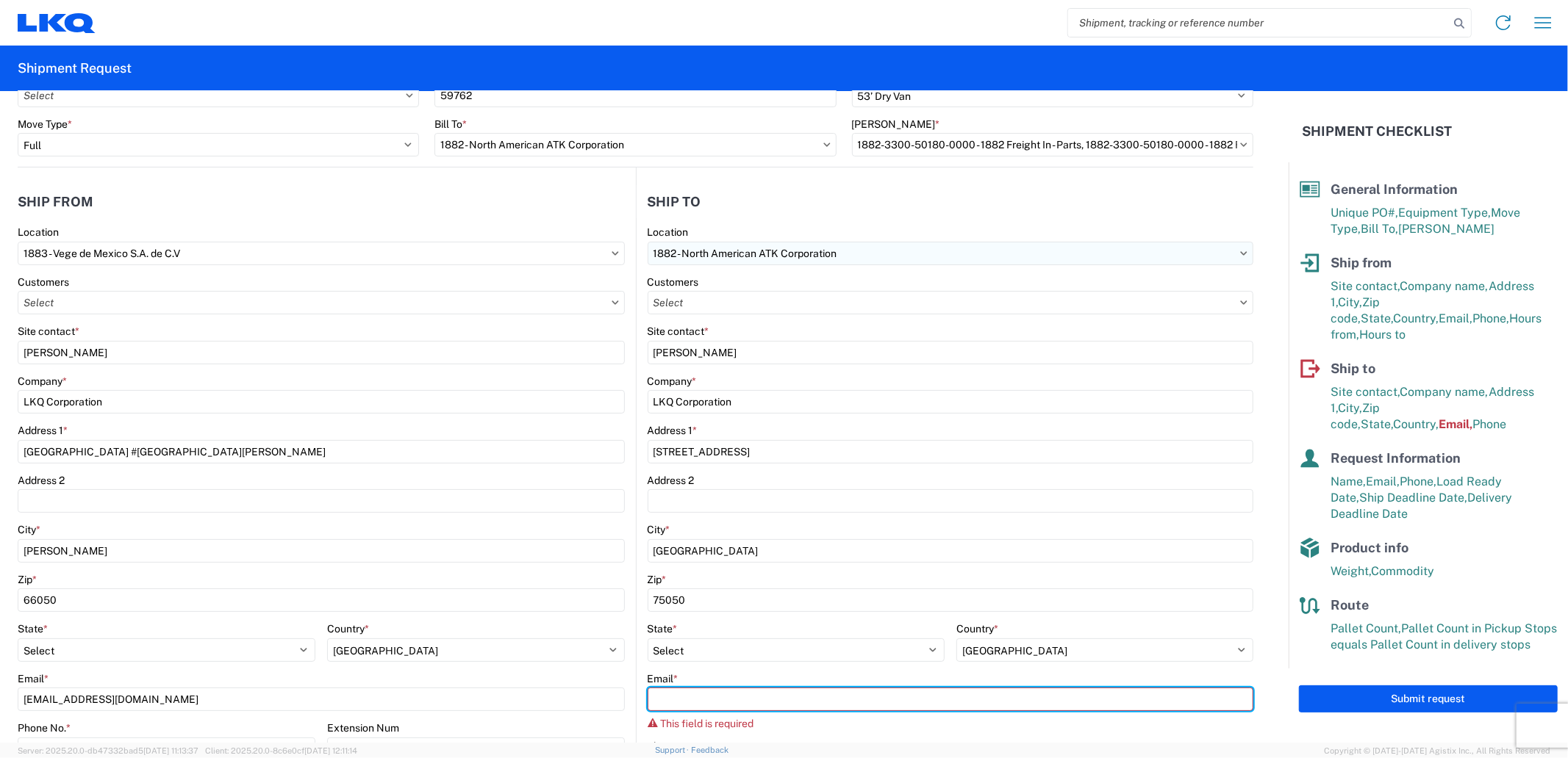
scroll to position [163, 0]
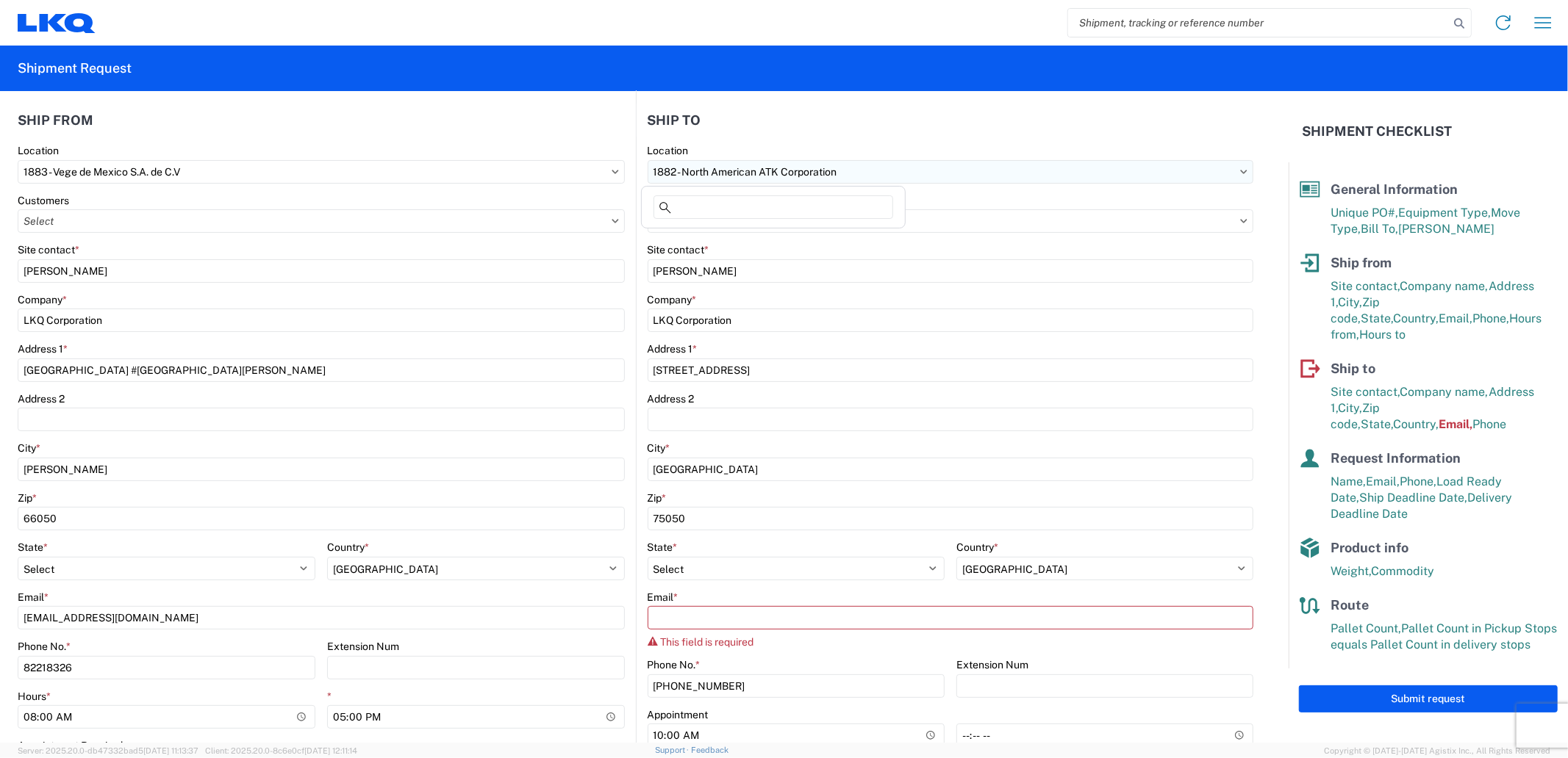
click at [745, 174] on input "1882 - North American ATK Corporation" at bounding box center [950, 172] width 607 height 24
type input "1882"
click at [691, 230] on div "1882 - North American ATK Corporation" at bounding box center [773, 236] width 258 height 24
type input "07:00"
type input "17:00"
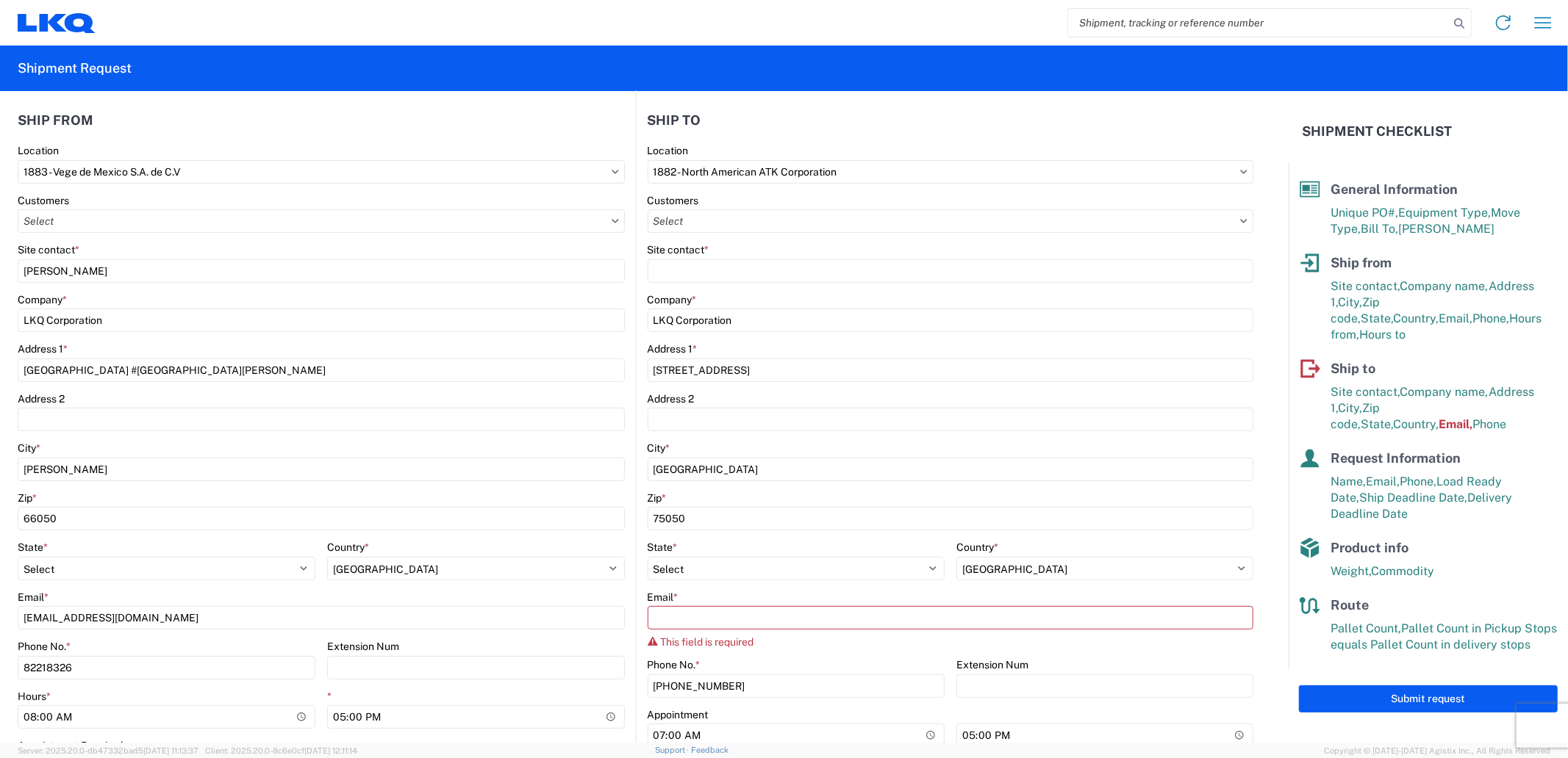
select select
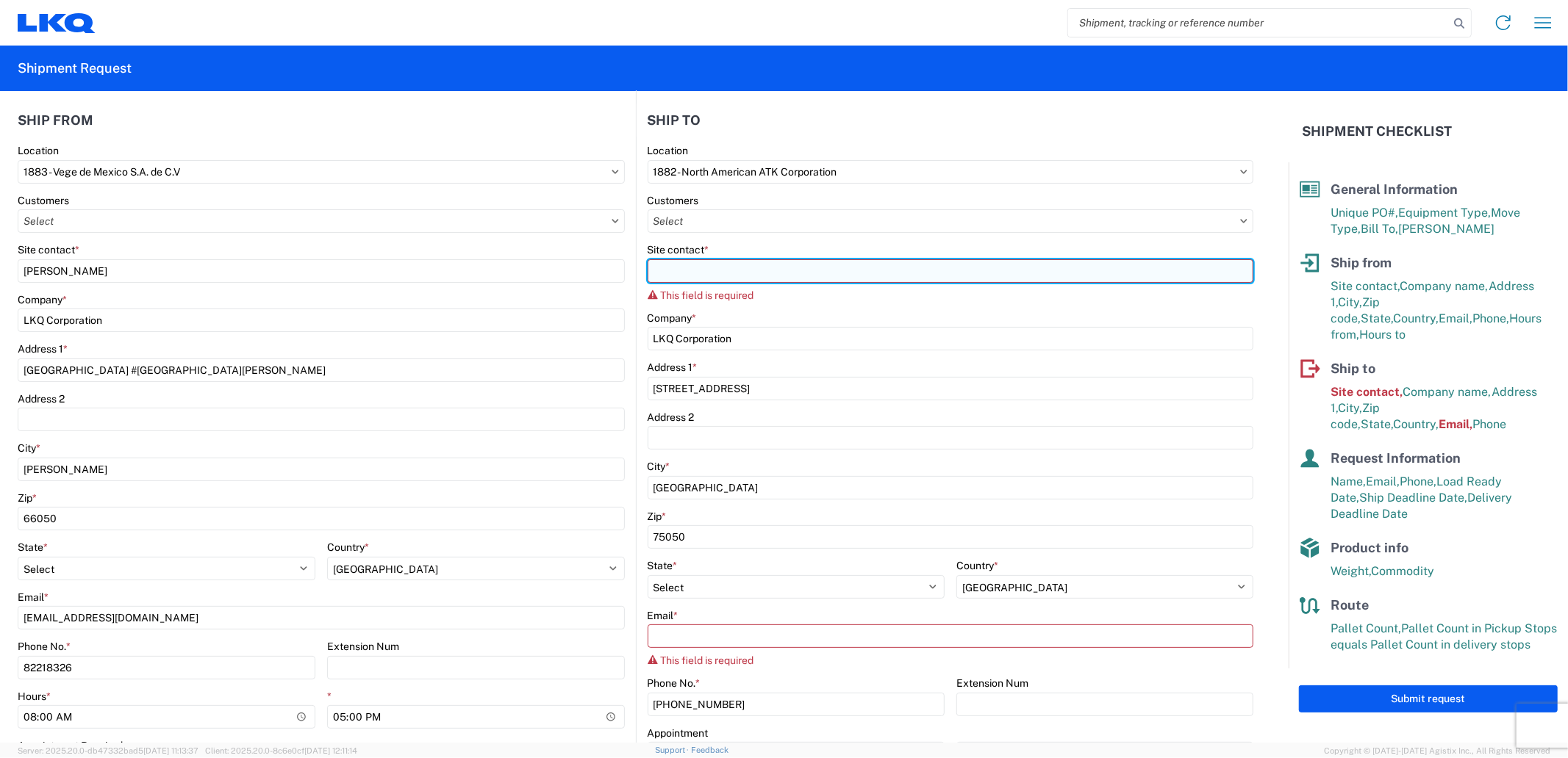
click at [699, 278] on input "Site contact *" at bounding box center [950, 271] width 607 height 24
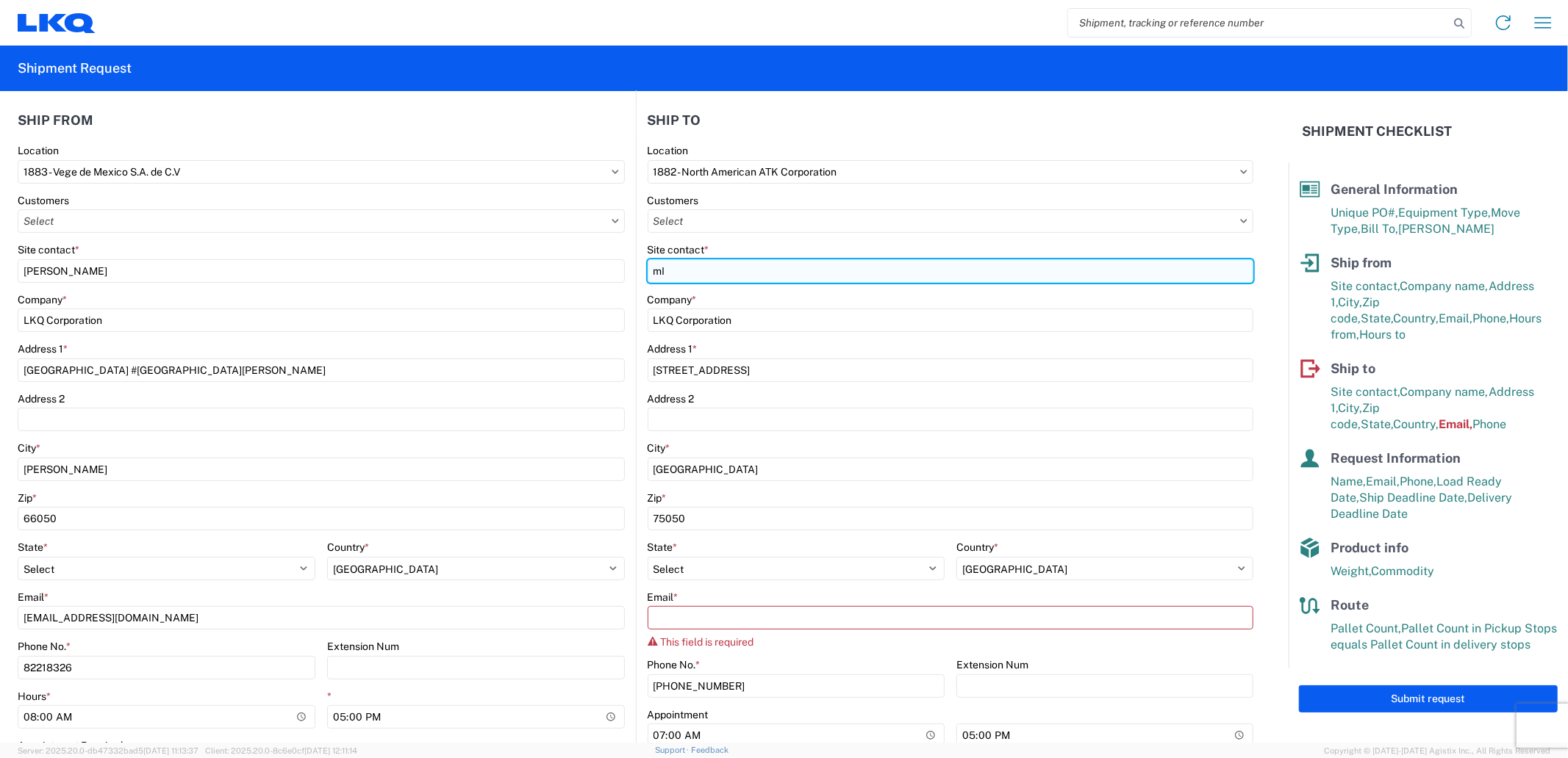
type input "m"
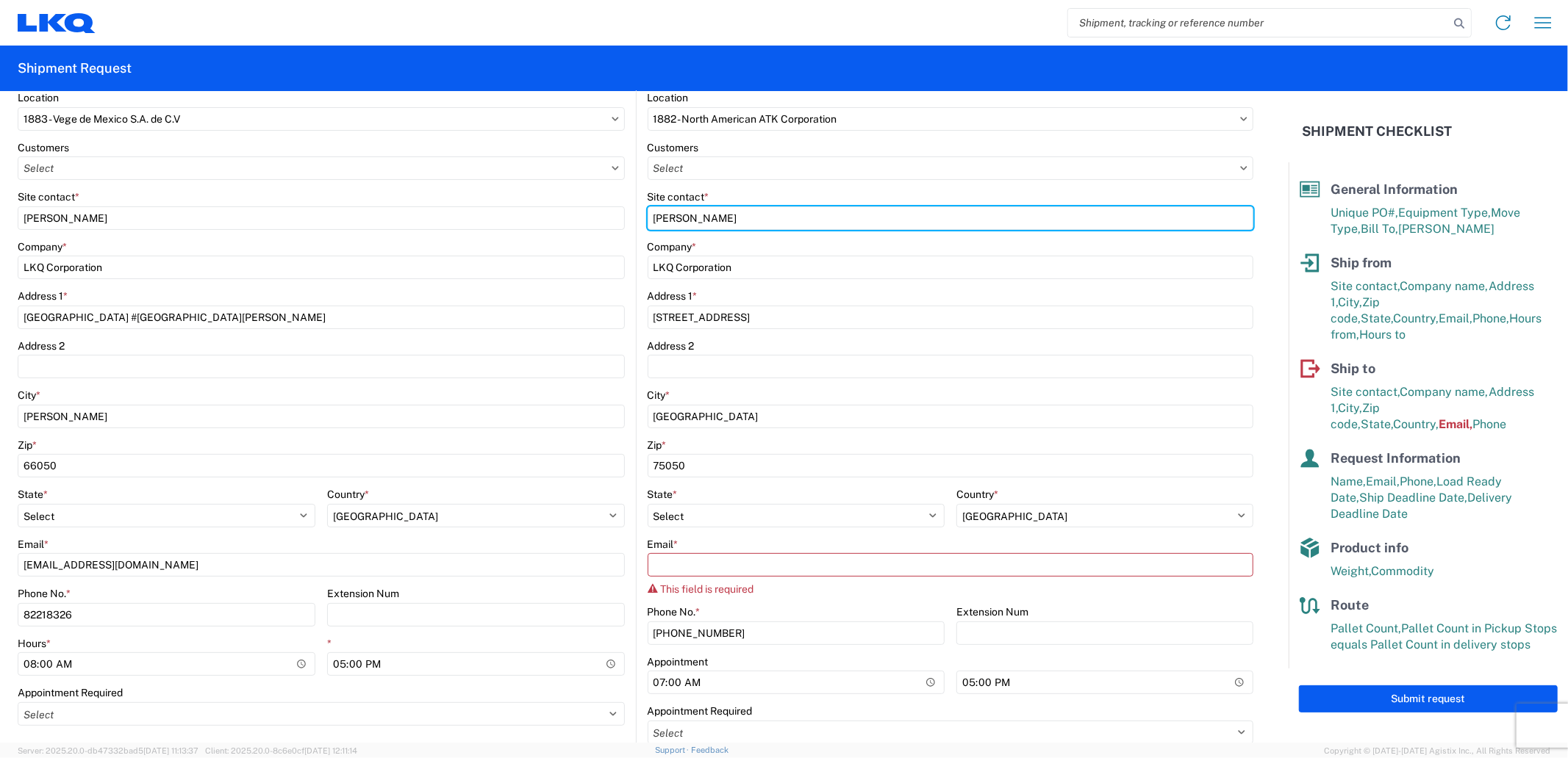
scroll to position [245, 0]
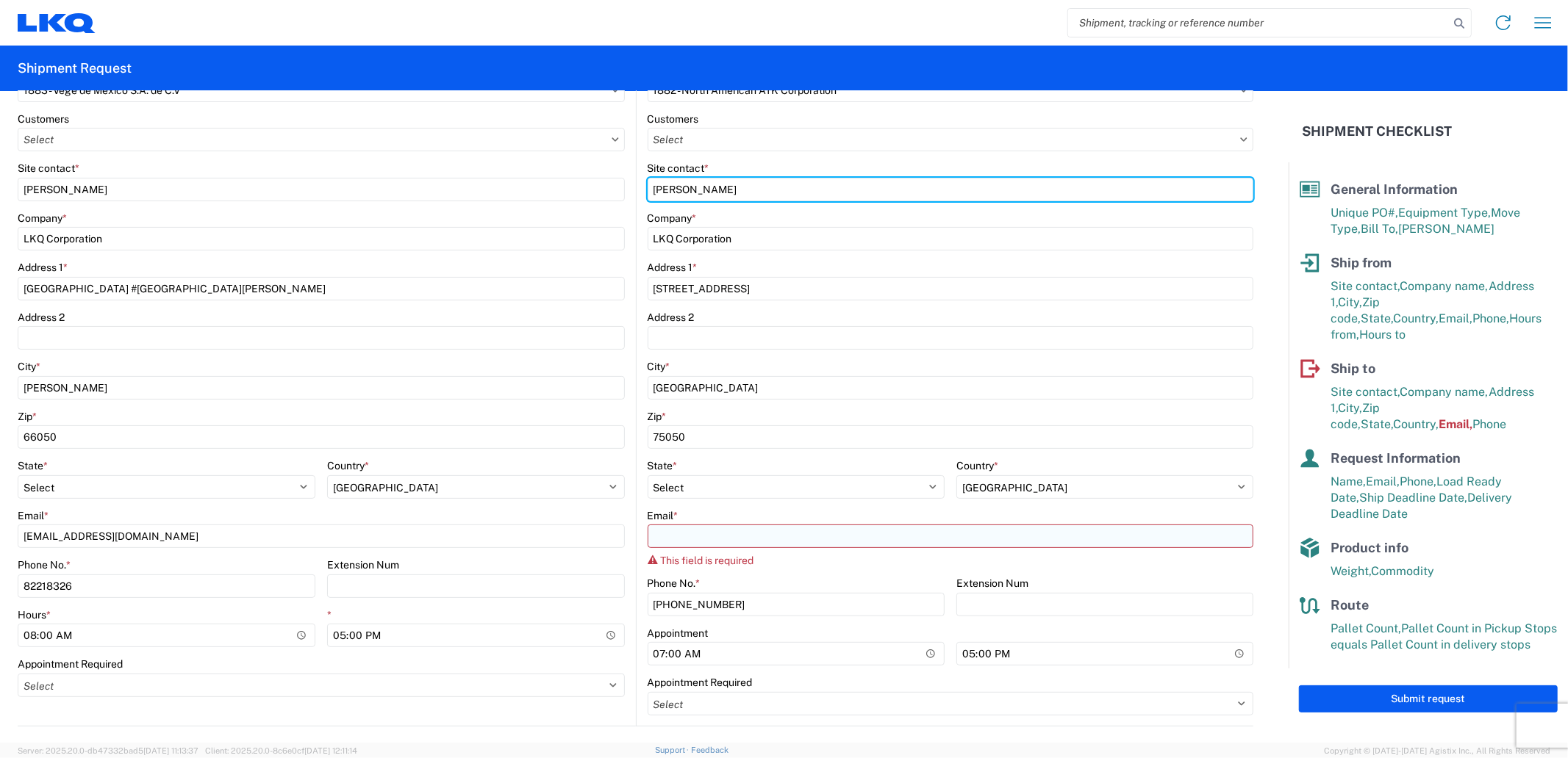
type input "[PERSON_NAME]"
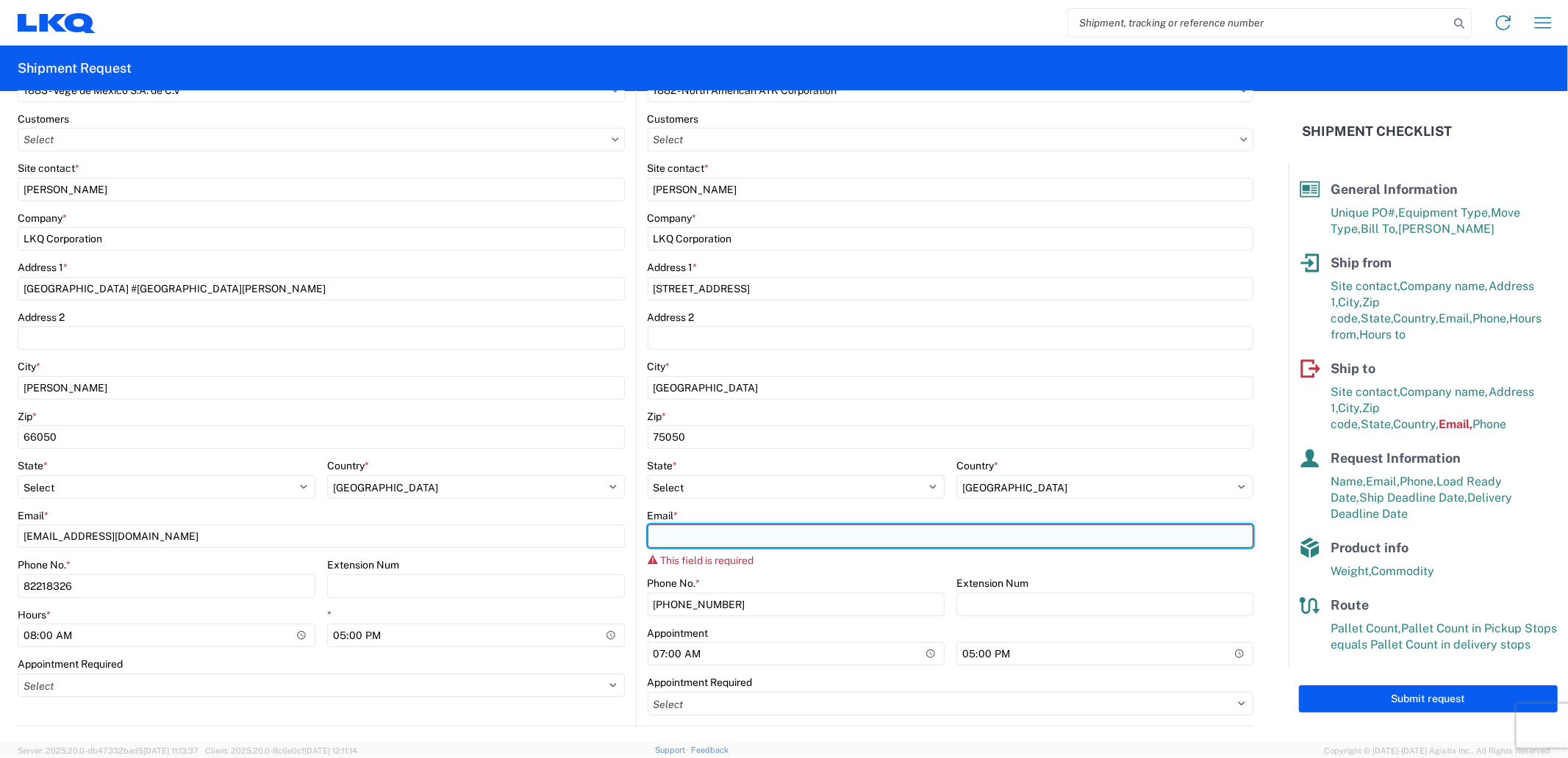
click at [707, 544] on input "Email *" at bounding box center [950, 536] width 607 height 24
paste input "[EMAIL_ADDRESS][DOMAIN_NAME]"
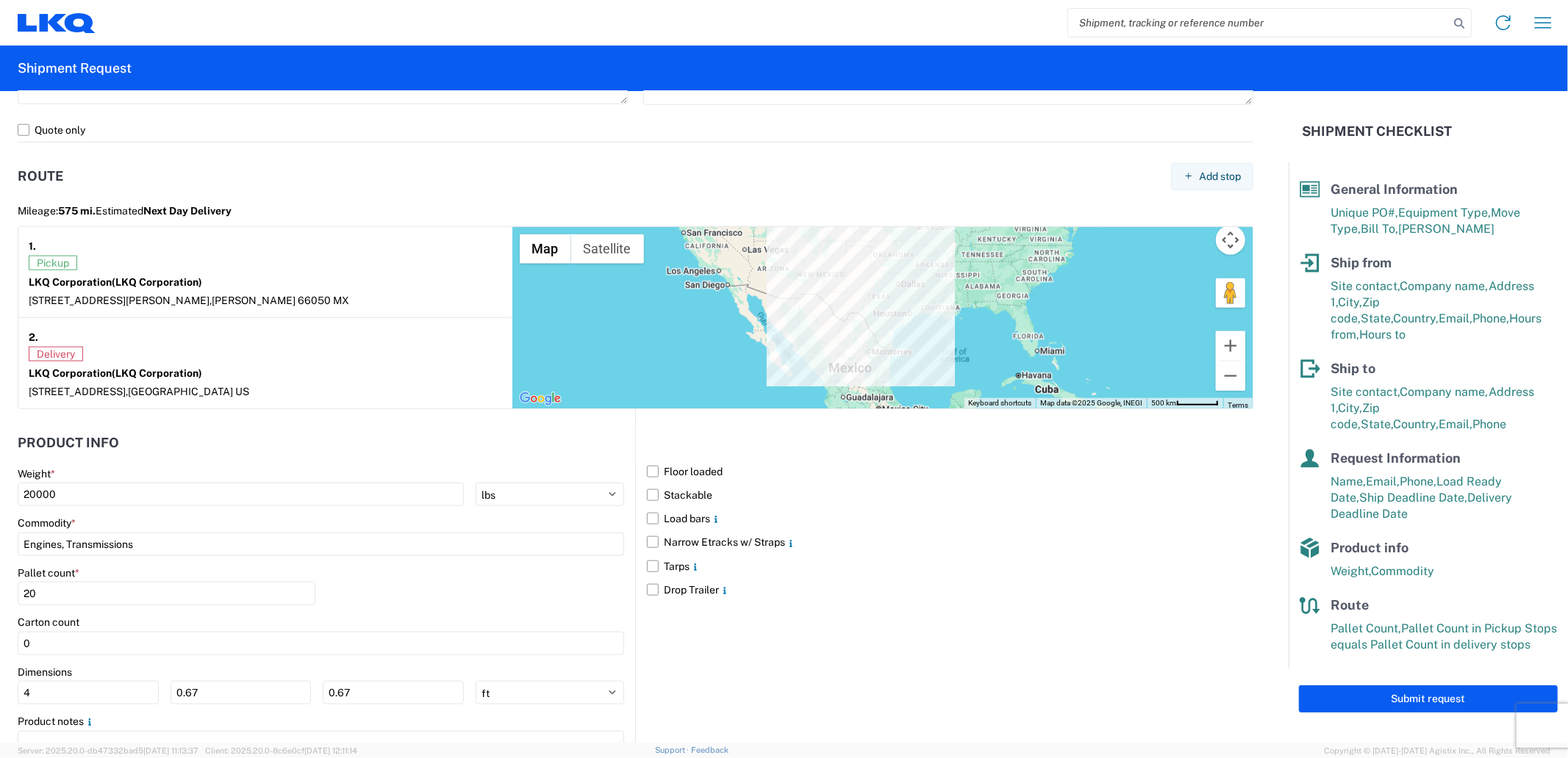
scroll to position [1198, 0]
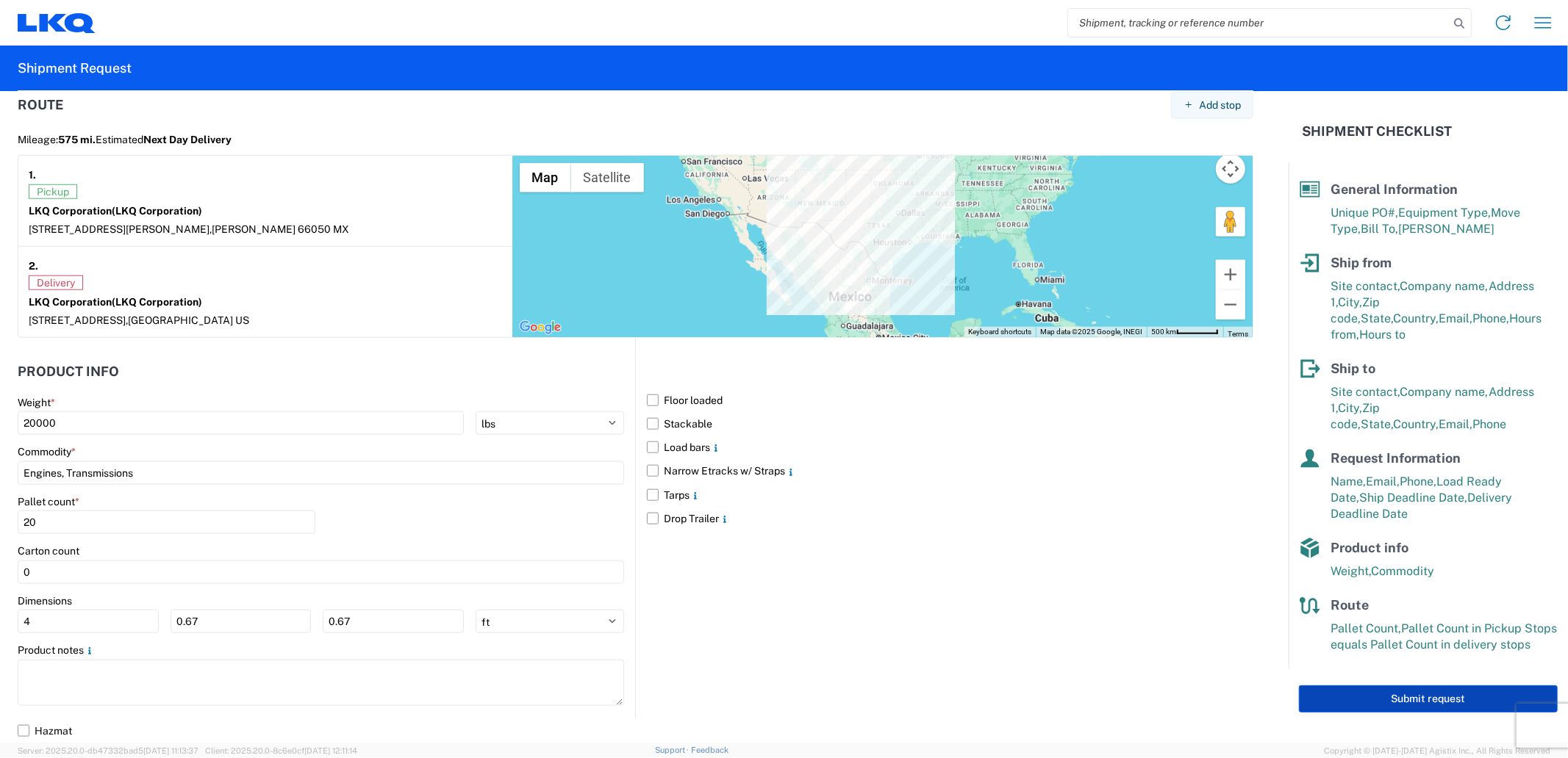
type input "[EMAIL_ADDRESS][DOMAIN_NAME]"
click at [1384, 685] on button "Submit request" at bounding box center [1427, 699] width 258 height 27
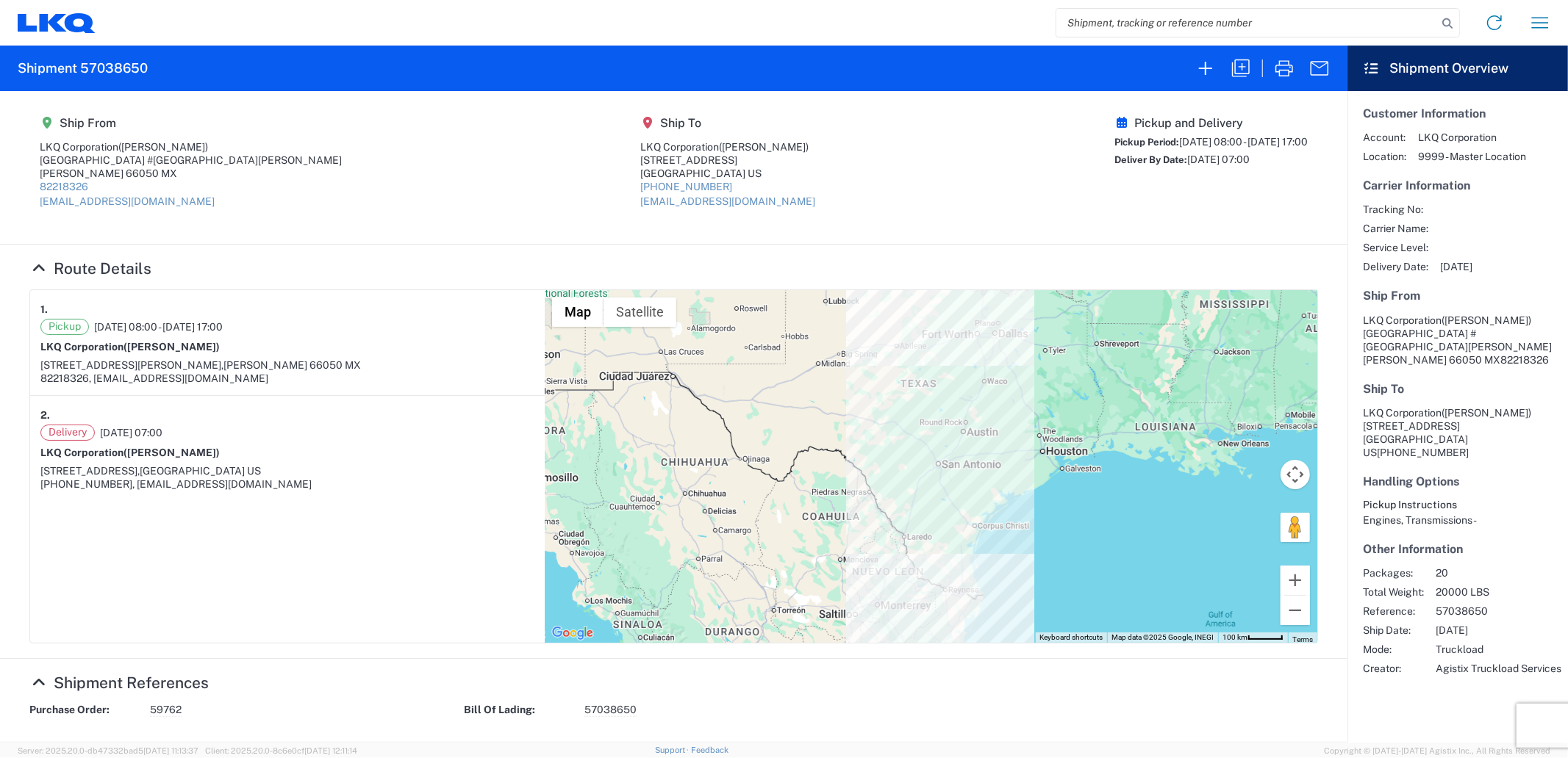
click at [126, 59] on h2 "Shipment 57038650" at bounding box center [83, 68] width 130 height 18
click at [126, 64] on h2 "Shipment 57038650" at bounding box center [83, 68] width 130 height 18
